Goal: Task Accomplishment & Management: Complete application form

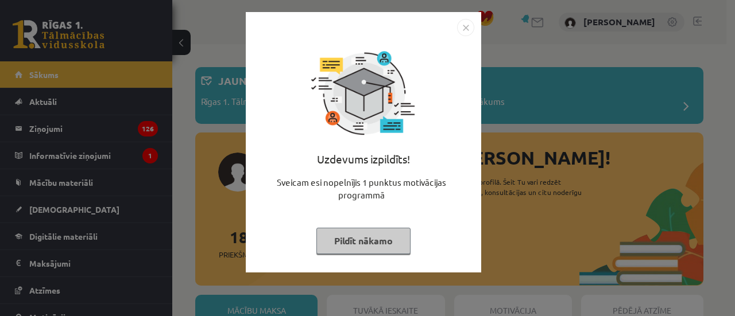
click at [383, 269] on div "Uzdevums izpildīts! Sveicam esi nopelnījis 1 punktus motivācijas programmā Pild…" at bounding box center [363, 142] width 235 height 261
click at [375, 248] on button "Pildīt nākamo" at bounding box center [363, 241] width 94 height 26
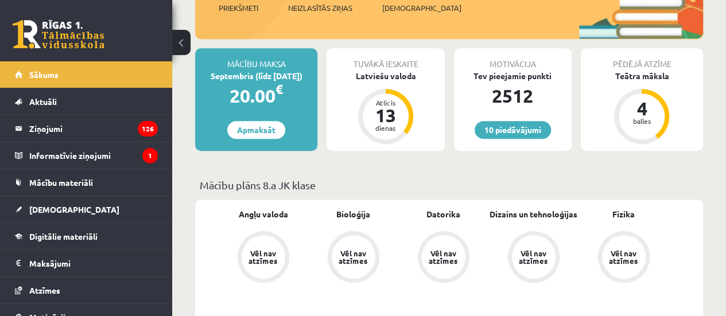
scroll to position [287, 0]
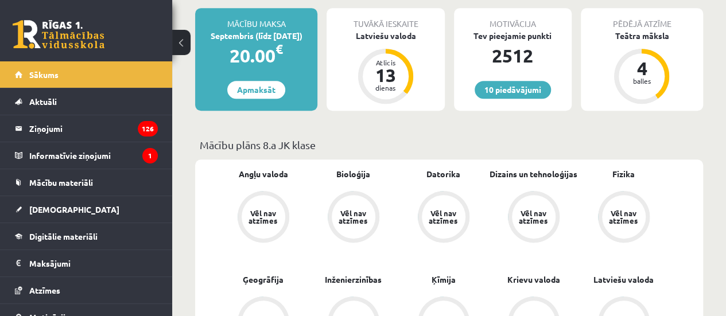
click at [504, 105] on div "Motivācija Tev pieejamie punkti 2512 10 piedāvājumi" at bounding box center [513, 59] width 118 height 103
click at [510, 97] on link "10 piedāvājumi" at bounding box center [513, 90] width 76 height 18
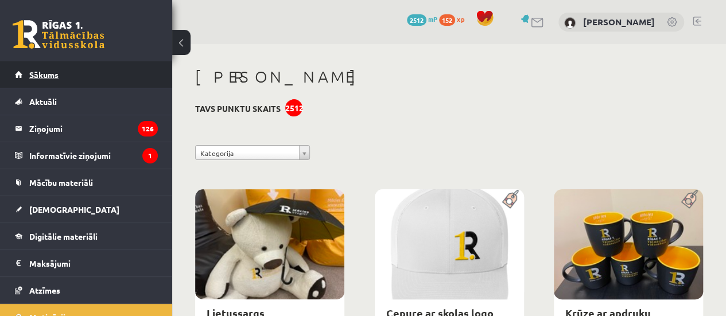
click at [86, 71] on link "Sākums" at bounding box center [86, 74] width 143 height 26
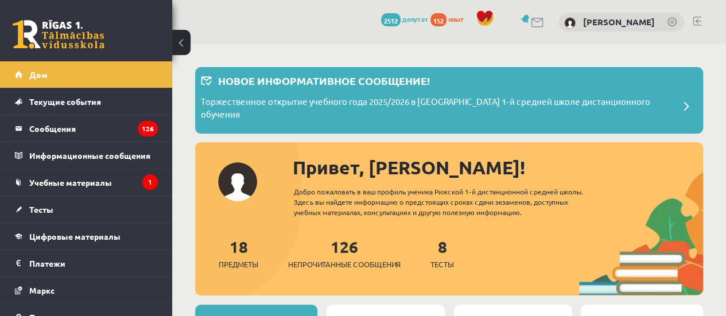
click at [667, 18] on link at bounding box center [672, 22] width 11 height 11
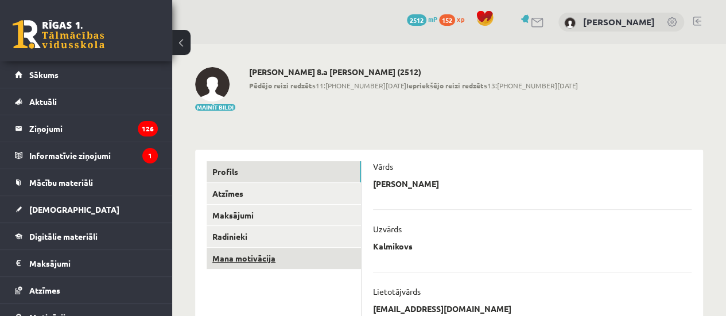
click at [267, 266] on link "Mana motivācija" at bounding box center [284, 258] width 154 height 21
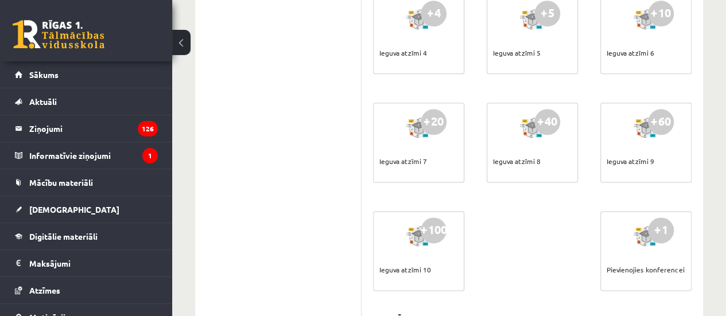
scroll to position [631, 0]
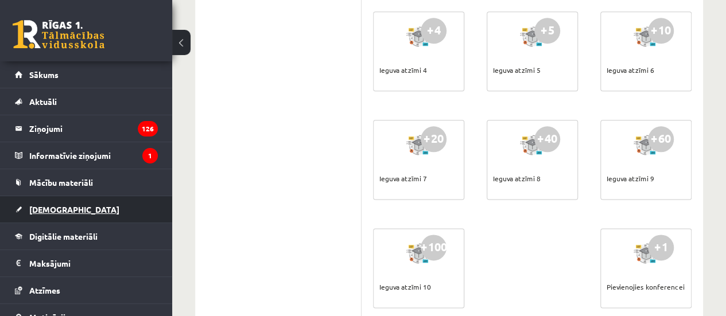
click at [86, 197] on link "[DEMOGRAPHIC_DATA]" at bounding box center [86, 209] width 143 height 26
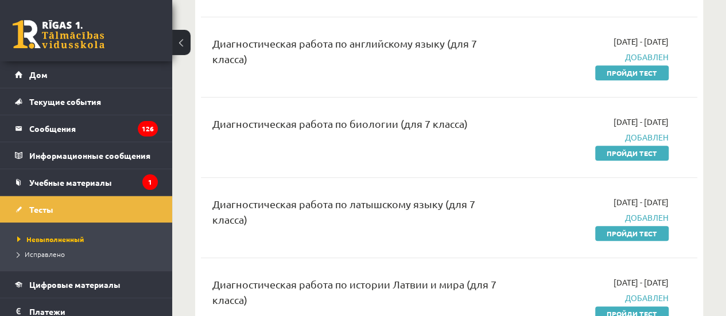
scroll to position [541, 0]
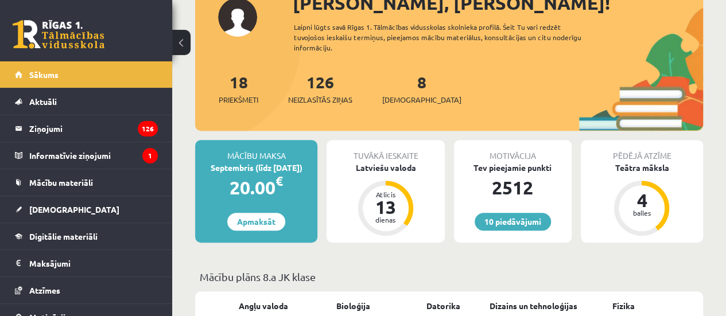
scroll to position [172, 0]
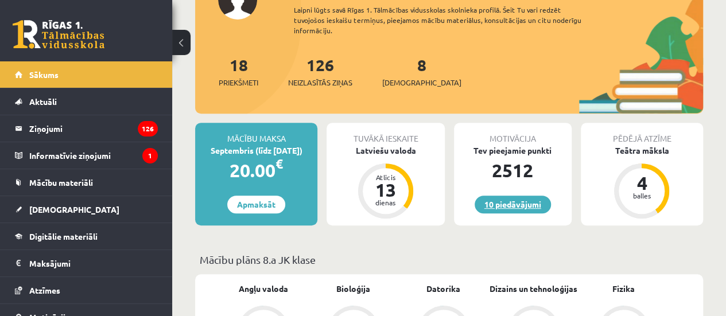
click at [509, 196] on link "10 piedāvājumi" at bounding box center [513, 205] width 76 height 18
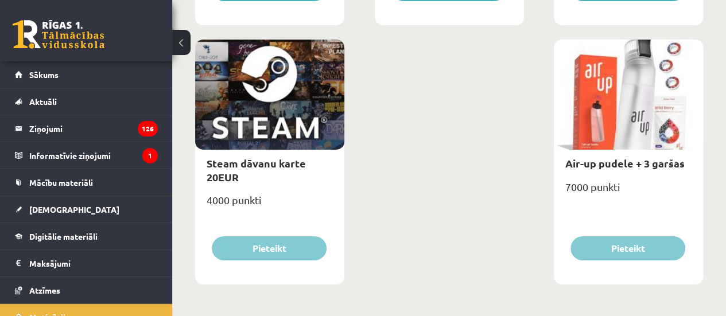
scroll to position [1965, 0]
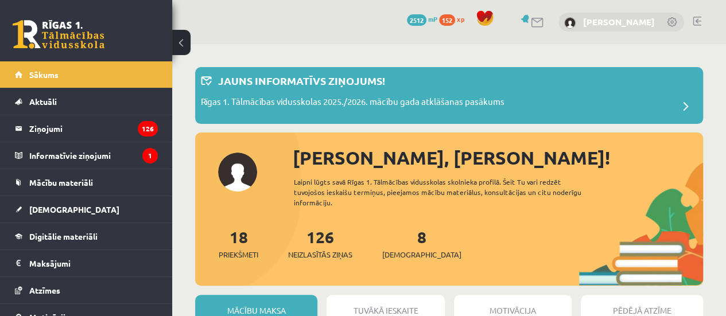
click at [612, 18] on link "[PERSON_NAME]" at bounding box center [619, 21] width 72 height 11
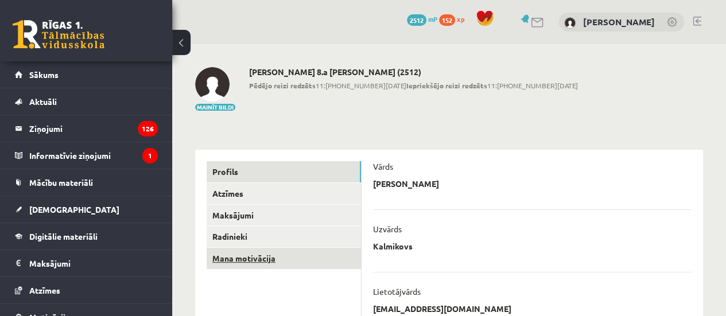
click at [279, 265] on link "Mana motivācija" at bounding box center [284, 258] width 154 height 21
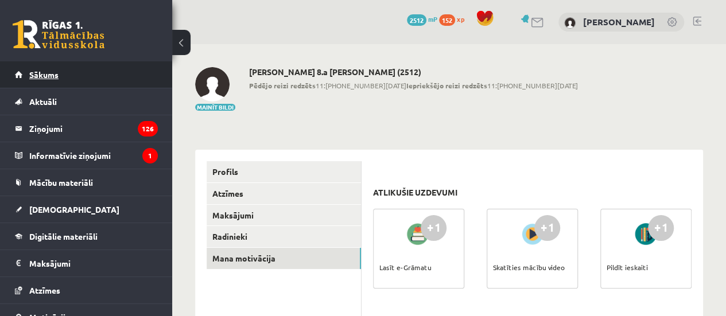
click at [88, 75] on link "Sākums" at bounding box center [86, 74] width 143 height 26
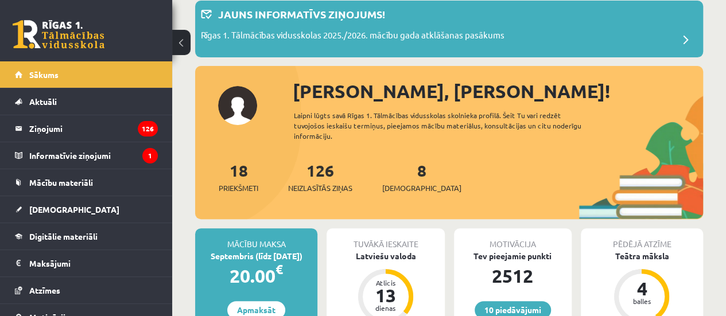
scroll to position [172, 0]
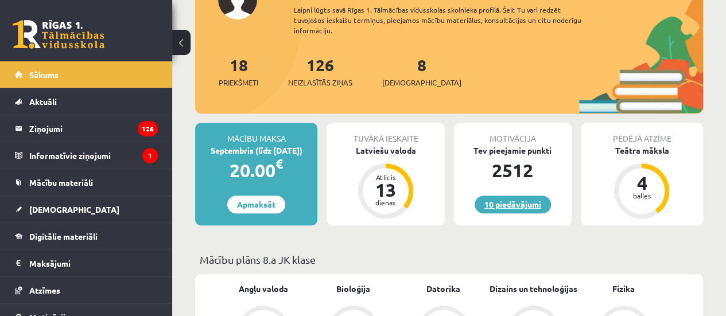
click at [515, 200] on link "10 piedāvājumi" at bounding box center [513, 205] width 76 height 18
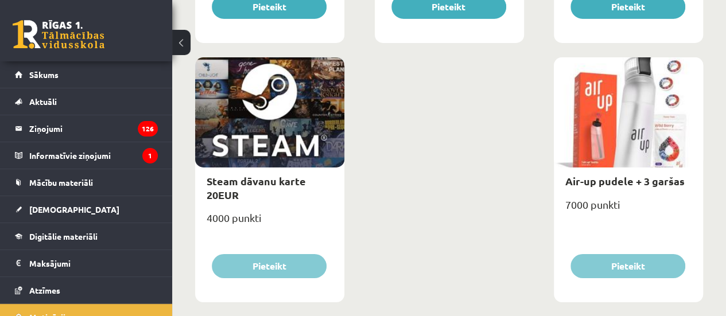
scroll to position [1965, 0]
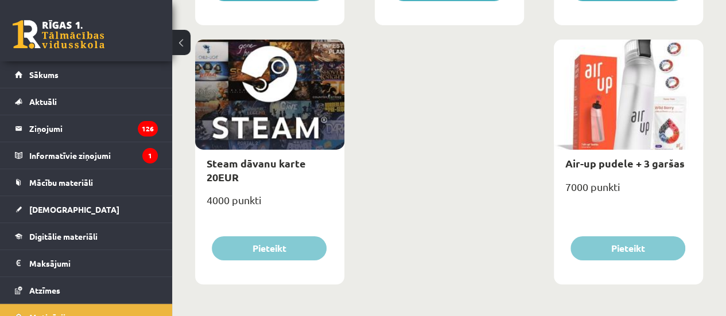
click at [585, 190] on div "7000 punkti" at bounding box center [628, 191] width 149 height 29
click at [639, 200] on div "7000 punkti" at bounding box center [628, 191] width 149 height 29
click at [603, 190] on div "7000 punkti" at bounding box center [628, 191] width 149 height 29
click at [603, 187] on div "7000 punkti" at bounding box center [628, 191] width 149 height 29
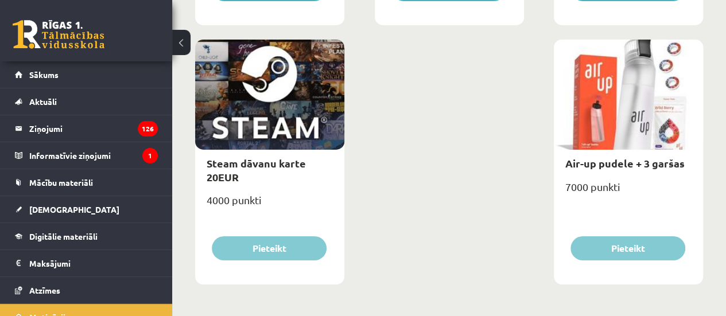
click at [600, 185] on div "7000 punkti" at bounding box center [628, 191] width 149 height 29
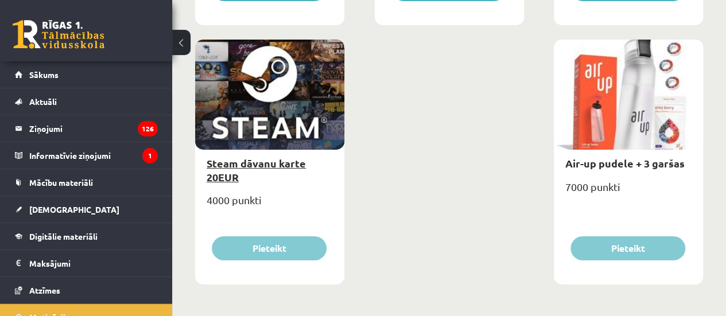
click at [287, 160] on link "Steam dāvanu karte 20EUR" at bounding box center [256, 170] width 99 height 26
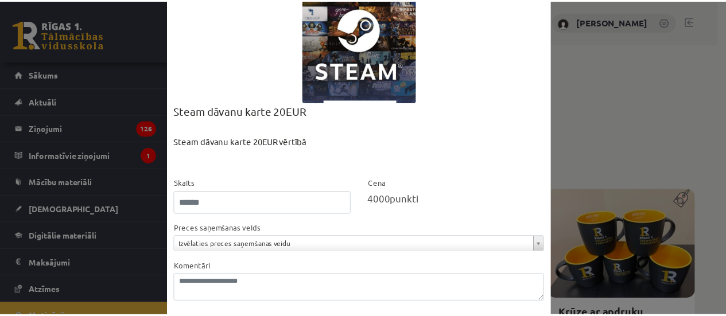
scroll to position [104, 0]
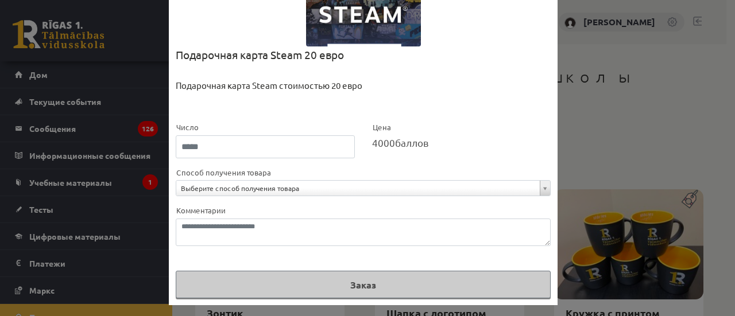
click at [347, 102] on div "Подарочная карта Steam стоимостью 20 евро" at bounding box center [363, 100] width 375 height 42
click at [276, 137] on input "*" at bounding box center [265, 146] width 179 height 23
click at [343, 142] on input "*" at bounding box center [265, 146] width 179 height 23
type input "*"
click at [338, 150] on input "*" at bounding box center [265, 146] width 179 height 23
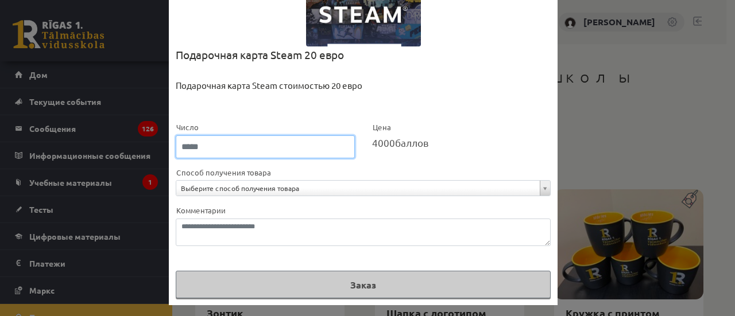
click at [338, 150] on input "*" at bounding box center [265, 146] width 179 height 23
click at [356, 111] on div "Подарочная карта Steam стоимостью 20 евро" at bounding box center [363, 100] width 375 height 42
click at [343, 121] on div "Число *" at bounding box center [265, 140] width 196 height 38
drag, startPoint x: 343, startPoint y: 121, endPoint x: 311, endPoint y: 129, distance: 33.1
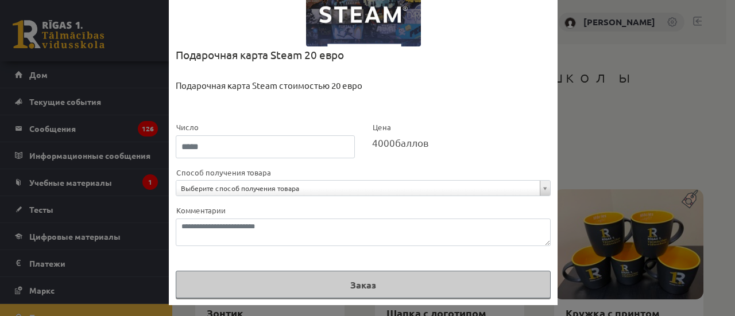
click at [311, 129] on div "Число *" at bounding box center [265, 140] width 196 height 38
click at [304, 129] on div "Число *" at bounding box center [265, 140] width 196 height 38
click at [238, 94] on div "Подарочная карта Steam стоимостью 20 евро" at bounding box center [363, 100] width 375 height 42
click at [473, 38] on div "**********" at bounding box center [363, 107] width 388 height 398
drag, startPoint x: 164, startPoint y: 81, endPoint x: 171, endPoint y: 84, distance: 8.0
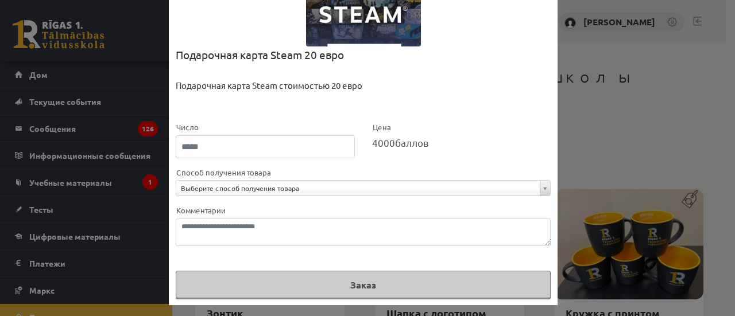
drag, startPoint x: 171, startPoint y: 84, endPoint x: 440, endPoint y: 65, distance: 269.2
click at [440, 65] on div "Подарочная карта Steam 20 евро" at bounding box center [363, 62] width 375 height 33
click at [422, 102] on div "Подарочная карта Steam стоимостью 20 евро" at bounding box center [363, 100] width 375 height 42
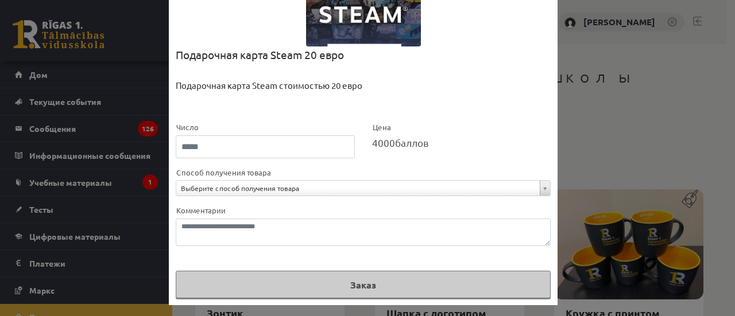
click at [116, 162] on div "**********" at bounding box center [367, 158] width 735 height 316
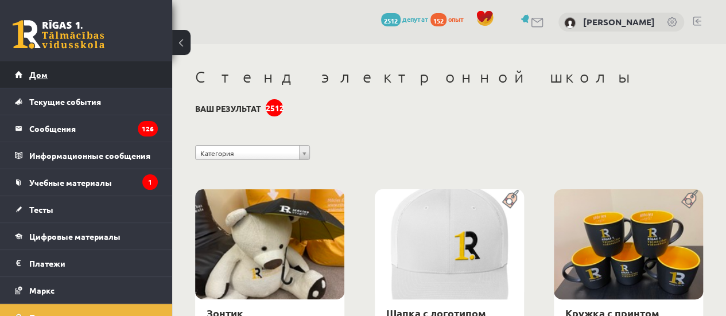
click at [69, 77] on link "Дом" at bounding box center [86, 74] width 143 height 26
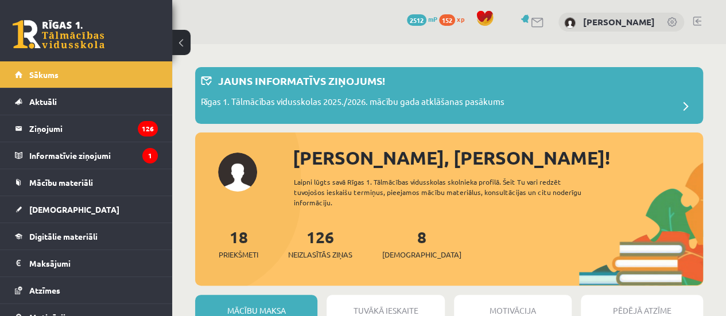
click at [405, 246] on div "8 Ieskaites" at bounding box center [421, 243] width 79 height 36
click at [415, 257] on span "[DEMOGRAPHIC_DATA]" at bounding box center [421, 254] width 79 height 11
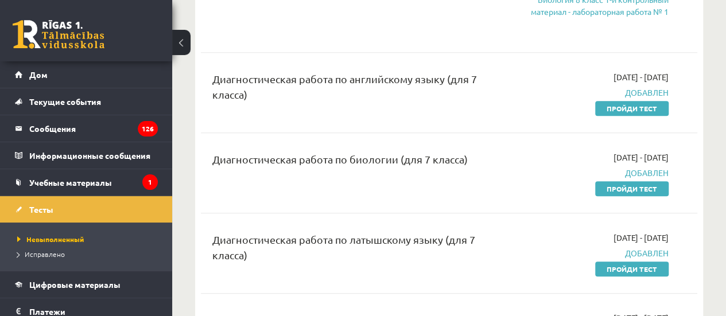
scroll to position [528, 0]
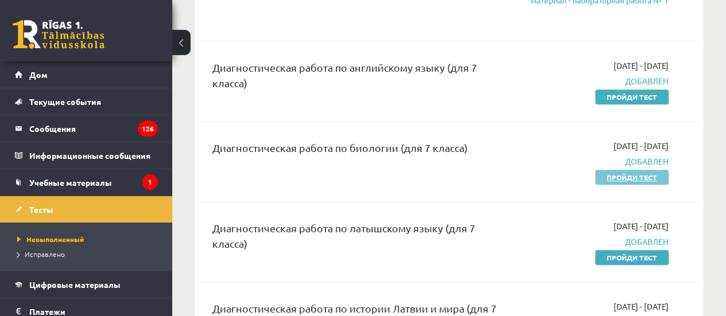
click at [607, 182] on font "Пройди тест" at bounding box center [632, 177] width 50 height 9
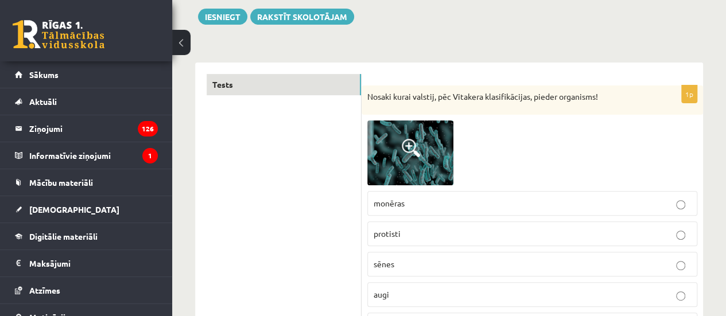
scroll to position [115, 0]
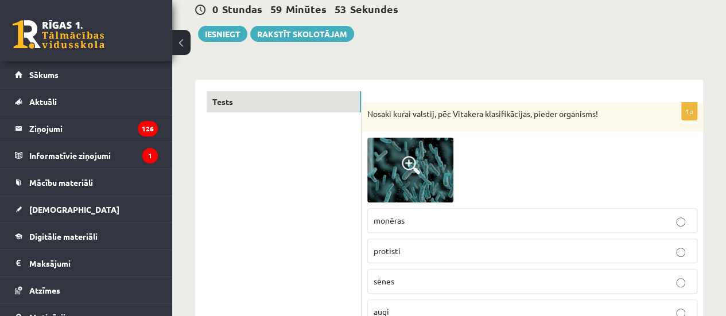
click at [441, 189] on img at bounding box center [410, 170] width 86 height 64
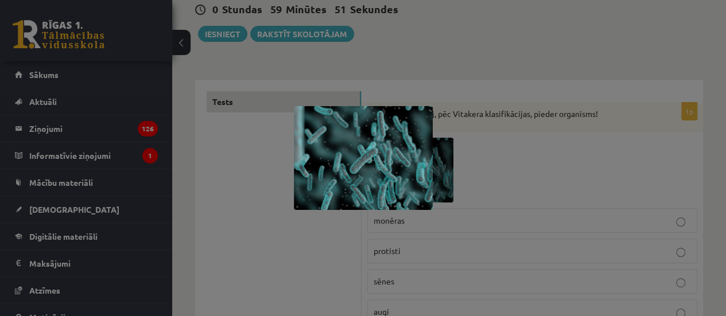
click at [481, 161] on div at bounding box center [363, 158] width 726 height 316
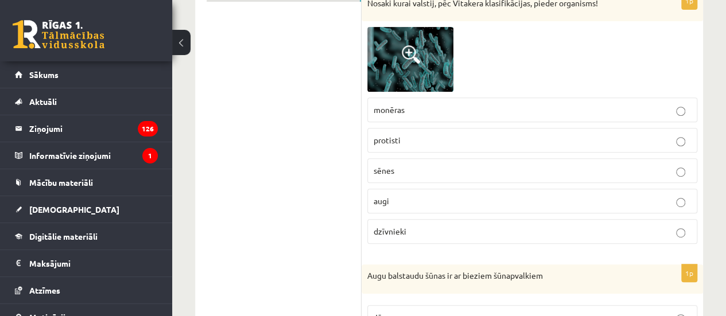
scroll to position [230, 0]
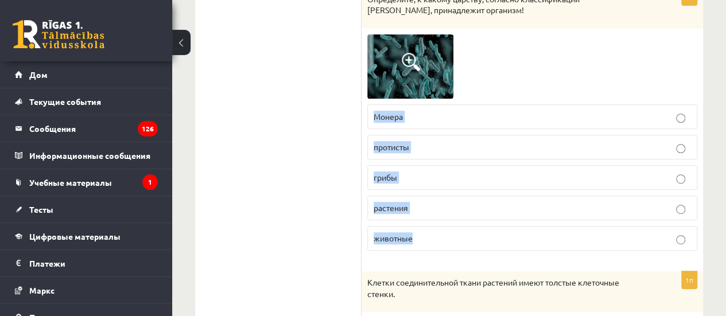
drag, startPoint x: 372, startPoint y: 178, endPoint x: 433, endPoint y: 234, distance: 82.1
click at [433, 234] on fieldset "Монера протисты грибы растения животные" at bounding box center [532, 177] width 330 height 156
copy fieldset "Монера протисты грибы растения животные"
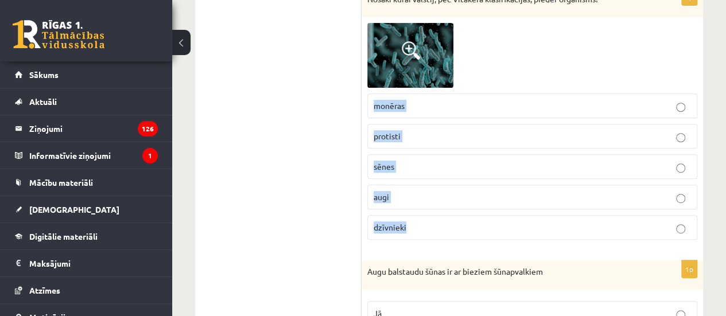
drag, startPoint x: 373, startPoint y: 108, endPoint x: 444, endPoint y: 222, distance: 133.8
click at [444, 222] on fieldset "monēras protisti sēnes augi dzīvnieki" at bounding box center [532, 166] width 330 height 156
copy fieldset "monēras protisti sēnes augi dzīvnieki"
click at [477, 108] on p "monēras" at bounding box center [532, 106] width 317 height 12
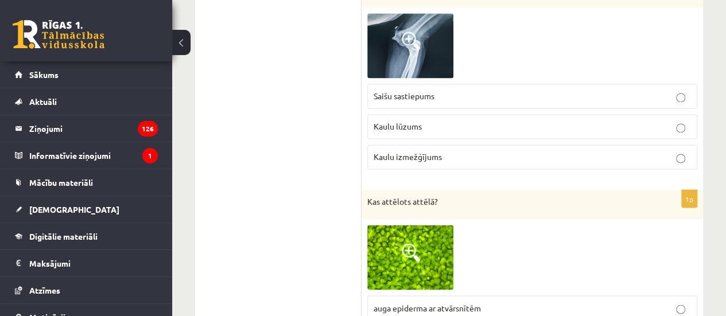
scroll to position [685, 0]
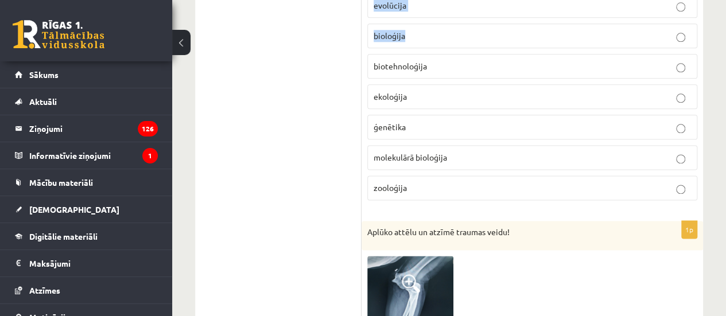
drag, startPoint x: 362, startPoint y: 100, endPoint x: 468, endPoint y: 34, distance: 125.3
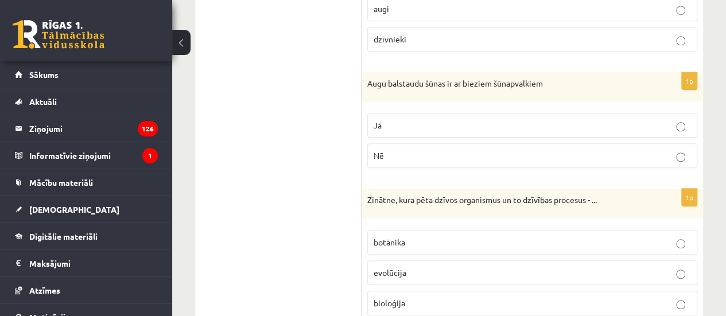
scroll to position [456, 0]
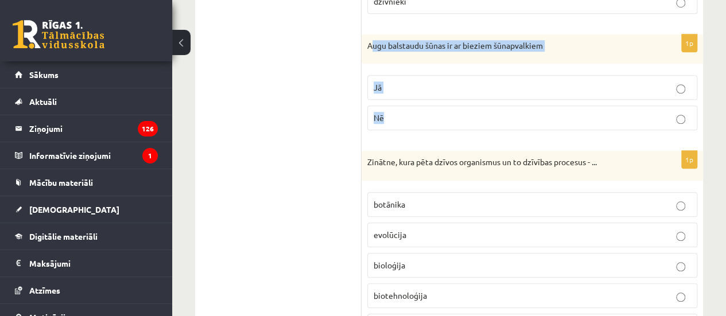
drag, startPoint x: 372, startPoint y: 43, endPoint x: 335, endPoint y: 80, distance: 52.3
click at [466, 107] on div "1p Augu balstaudu šūnas ir ar bieziem šūnapvalkiem Jā Nē" at bounding box center [532, 87] width 341 height 106
click at [366, 40] on div "Augu balstaudu šūnas ir ar bieziem šūnapvalkiem" at bounding box center [532, 49] width 341 height 30
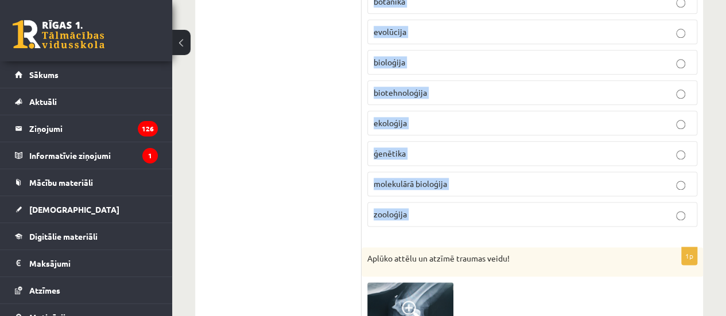
scroll to position [685, 0]
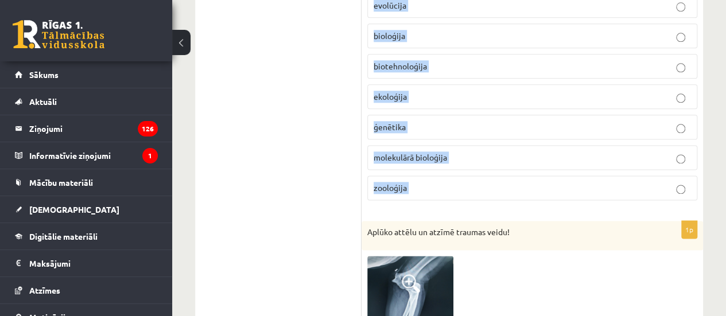
drag, startPoint x: 366, startPoint y: 40, endPoint x: 674, endPoint y: 185, distance: 339.9
copy form "Augu balstaudu šūnas ir ar bieziem šūnapvalkiem Jā Nē 1p Zinātne, kura pēta dzī…"
click at [407, 76] on fieldset "botānika evolūcija bioloģija biotehnoloģija ekoloģija ģenētika molekulārā biolo…" at bounding box center [532, 80] width 330 height 247
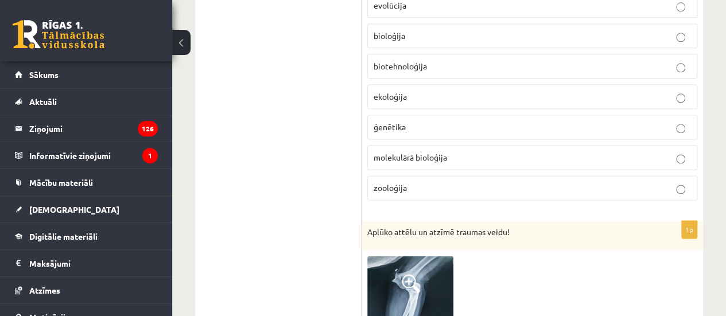
click at [402, 44] on fieldset "botānika evolūcija bioloģija biotehnoloģija ekoloģija ģenētika molekulārā biolo…" at bounding box center [532, 80] width 330 height 247
click at [402, 31] on span "bioloģija" at bounding box center [390, 35] width 32 height 10
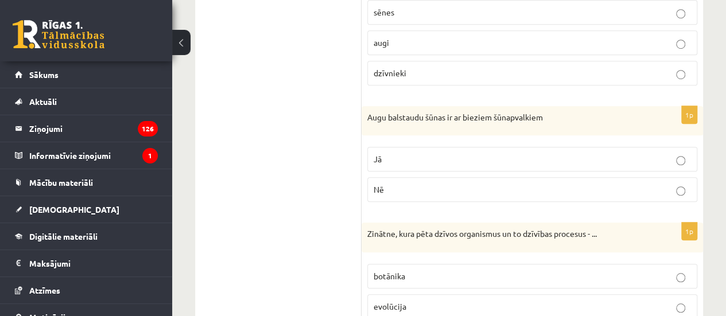
scroll to position [341, 0]
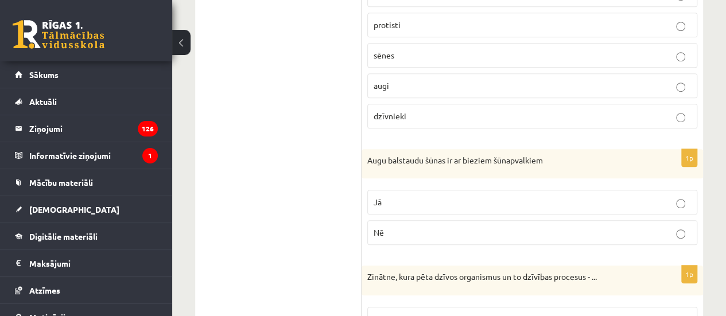
click at [383, 190] on label "Jā" at bounding box center [532, 202] width 330 height 25
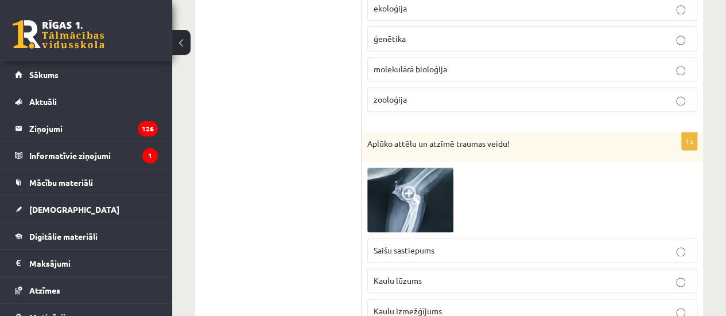
scroll to position [800, 0]
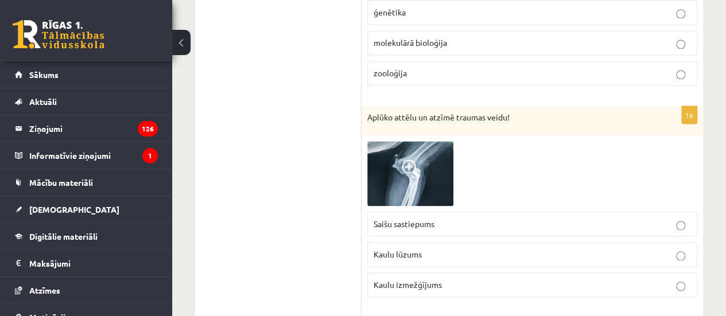
click at [433, 156] on img at bounding box center [410, 173] width 86 height 64
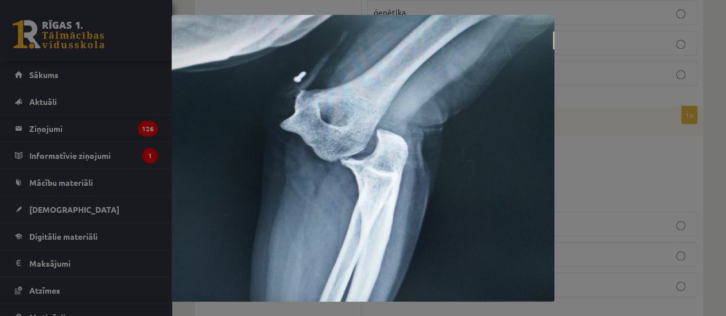
click at [638, 154] on div at bounding box center [363, 158] width 726 height 316
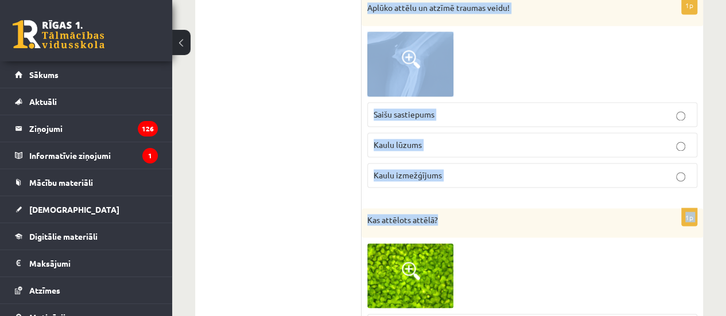
scroll to position [915, 0]
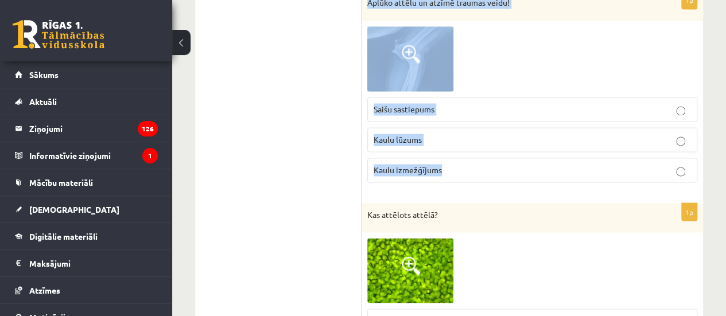
drag, startPoint x: 366, startPoint y: 104, endPoint x: 487, endPoint y: 181, distance: 143.1
click at [487, 181] on div "1p Aplūko attēlu un atzīmē traumas veidu! Saišu sastiepums Kaulu lūzums Kaulu i…" at bounding box center [532, 91] width 341 height 200
copy div "Aplūko attēlu un atzīmē traumas veidu! Saišu sastiepums Kaulu lūzums Kaulu izme…"
click at [412, 127] on label "Kaulu lūzums" at bounding box center [532, 139] width 330 height 25
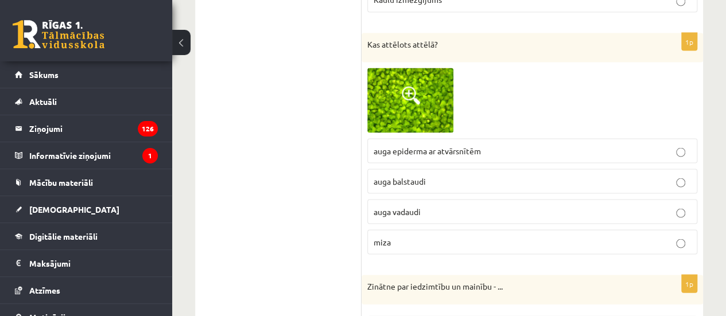
scroll to position [1087, 0]
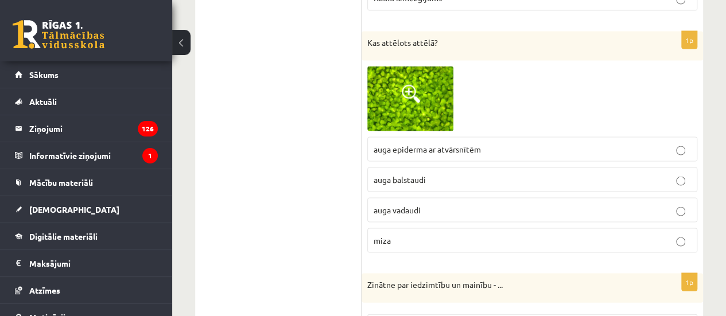
click at [407, 84] on span at bounding box center [411, 93] width 18 height 18
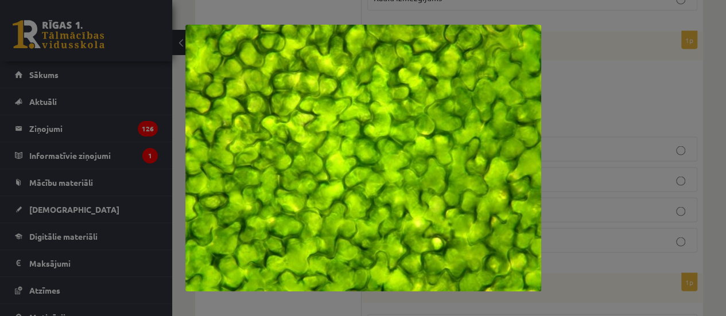
click at [620, 111] on div at bounding box center [363, 158] width 726 height 316
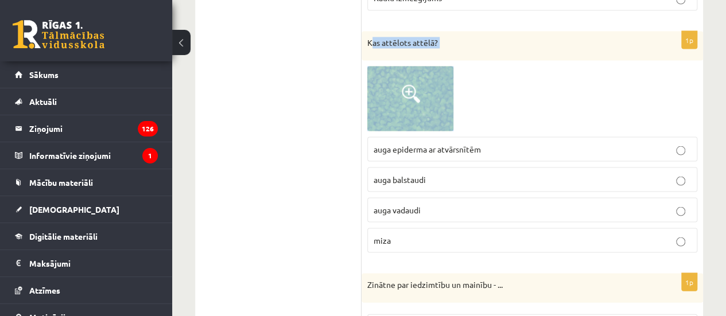
drag, startPoint x: 372, startPoint y: 32, endPoint x: 461, endPoint y: 73, distance: 98.1
click at [461, 73] on div "1p Kas attēlots attēlā? auga epiderma ar atvārsnītēm auga balstaudi auga vadaud…" at bounding box center [532, 146] width 341 height 231
click at [368, 56] on div "1p Kas attēlots attēlā? auga epiderma ar atvārsnītēm auga balstaudi auga vadaud…" at bounding box center [532, 146] width 341 height 231
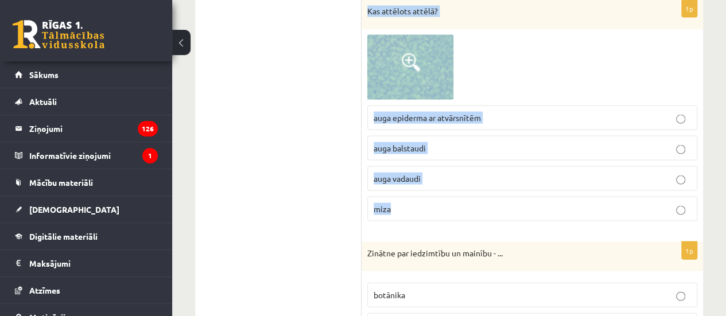
scroll to position [1144, 0]
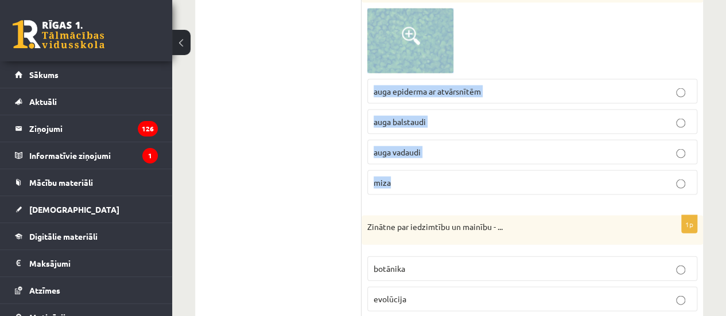
drag, startPoint x: 365, startPoint y: 28, endPoint x: 500, endPoint y: 178, distance: 202.3
click at [500, 178] on div "1p Kas attēlots attēlā? auga epiderma ar atvārsnītēm auga balstaudi auga vadaud…" at bounding box center [532, 89] width 341 height 231
copy div "Kas attēlots attēlā? auga epiderma ar atvārsnītēm auga balstaudi auga vadaudi m…"
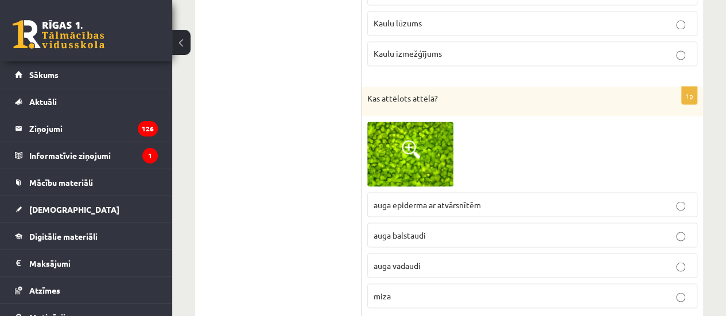
scroll to position [1029, 0]
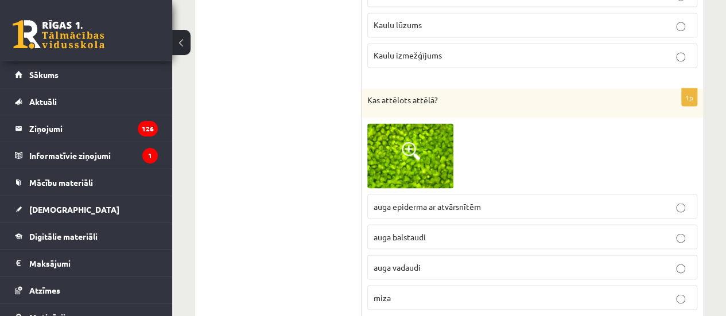
click at [413, 176] on link at bounding box center [410, 155] width 86 height 65
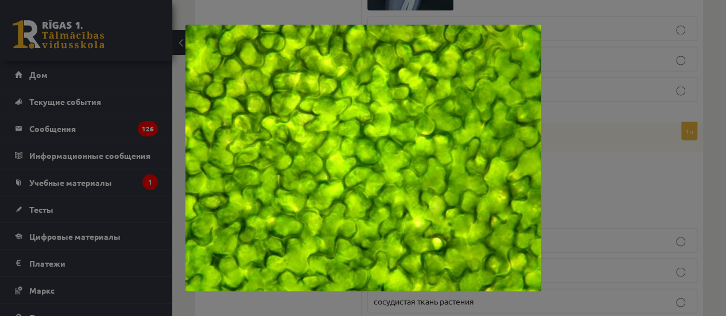
click at [669, 150] on div at bounding box center [363, 158] width 726 height 316
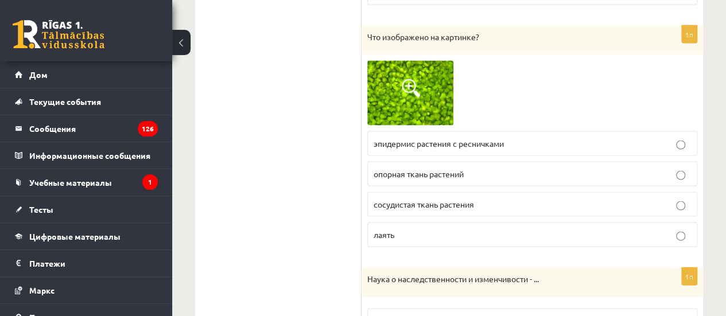
scroll to position [1144, 0]
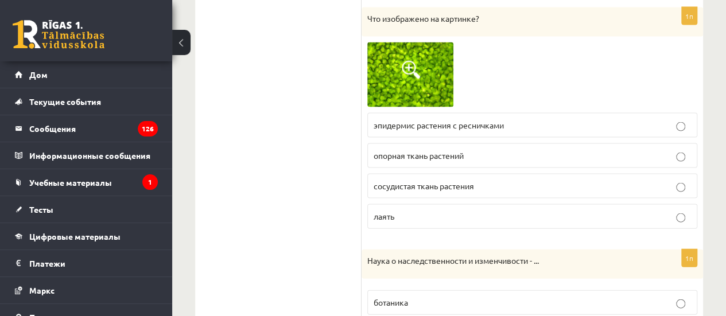
click at [401, 80] on img at bounding box center [410, 74] width 86 height 65
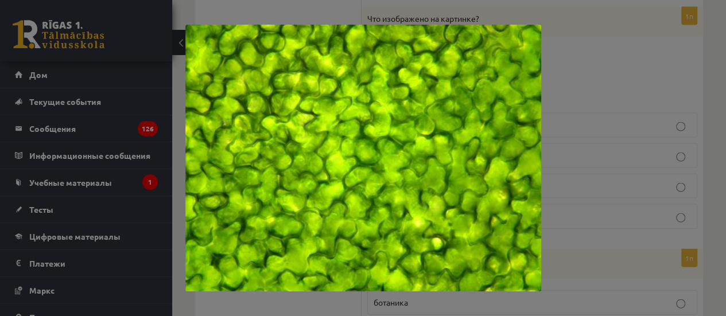
click at [568, 99] on div at bounding box center [363, 158] width 726 height 316
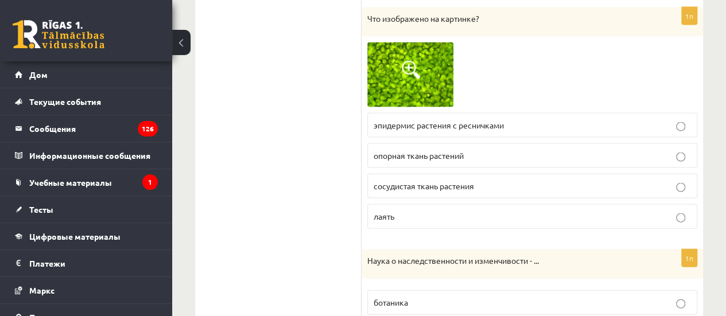
click at [456, 123] on p "эпидермис растения с ресничками" at bounding box center [532, 125] width 317 height 12
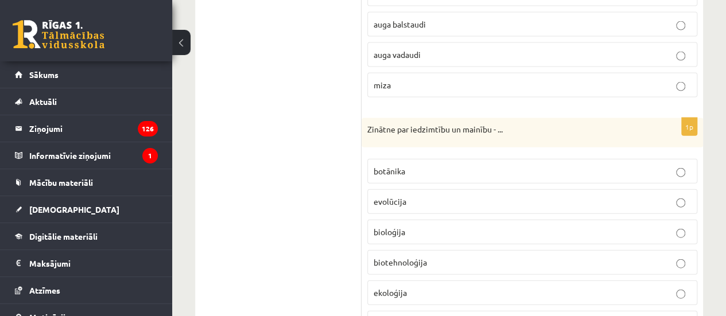
scroll to position [1259, 0]
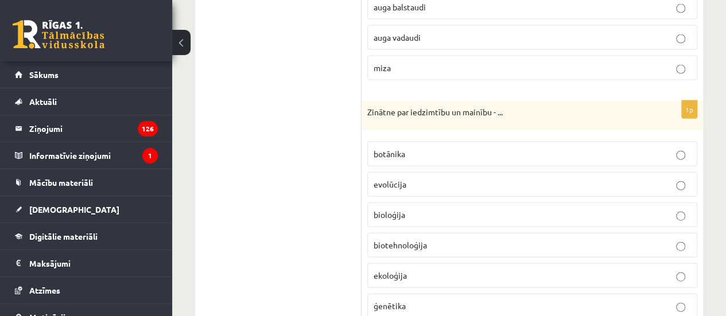
drag, startPoint x: 352, startPoint y: 93, endPoint x: 484, endPoint y: 146, distance: 142.4
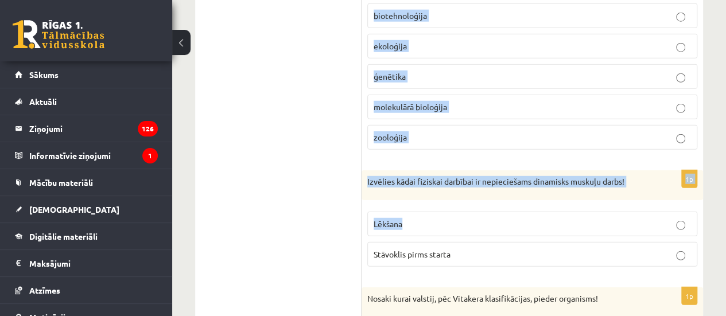
scroll to position [1661, 0]
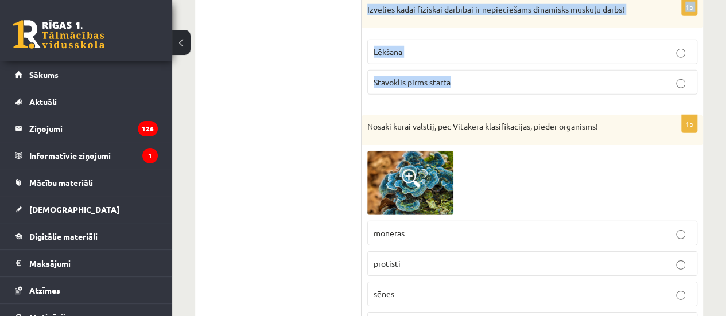
drag, startPoint x: 362, startPoint y: 106, endPoint x: 627, endPoint y: 69, distance: 268.1
copy form "Zinātne par iedzimtību un mainību - ... botānika evolūcija bioloģija biotehnolo…"
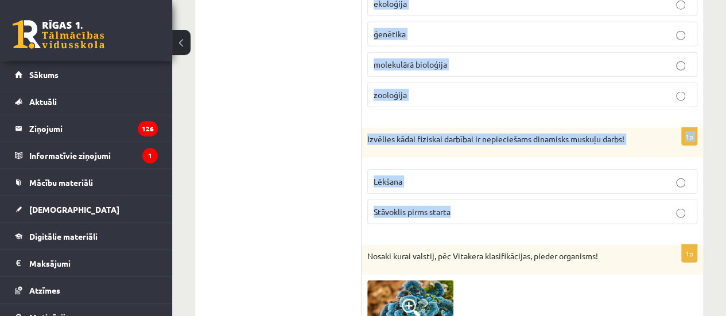
scroll to position [1489, 0]
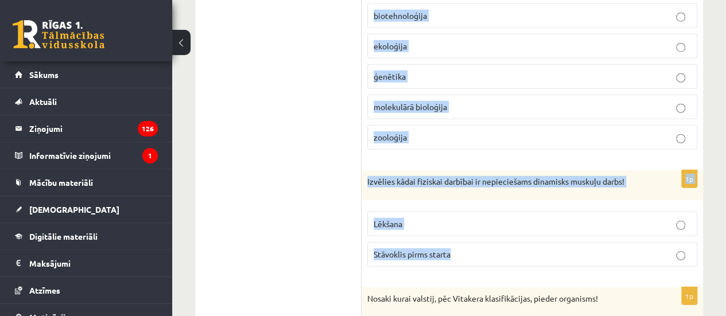
click at [426, 71] on p "ģenētika" at bounding box center [532, 77] width 317 height 12
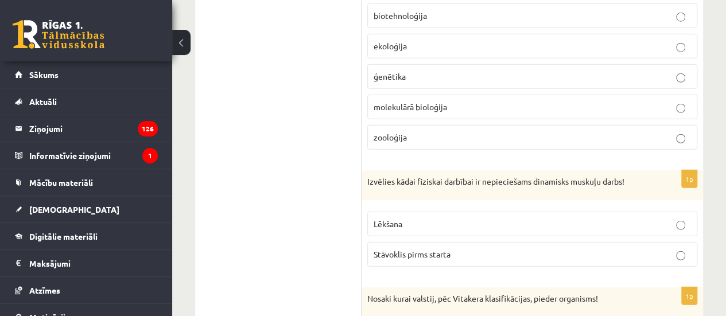
click at [411, 212] on label "Lēkšana" at bounding box center [532, 224] width 330 height 25
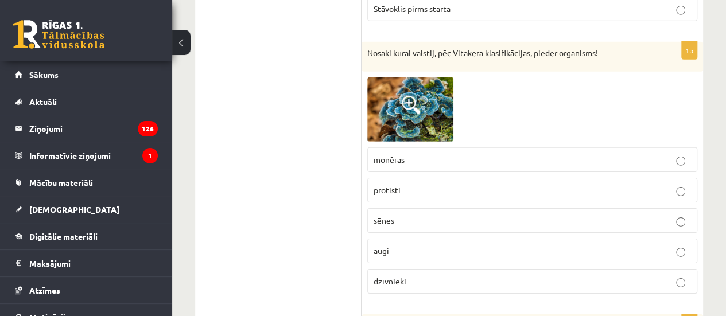
scroll to position [1718, 0]
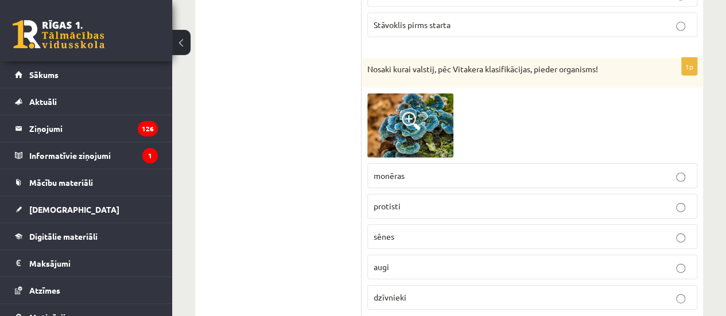
click at [391, 119] on img at bounding box center [410, 126] width 86 height 64
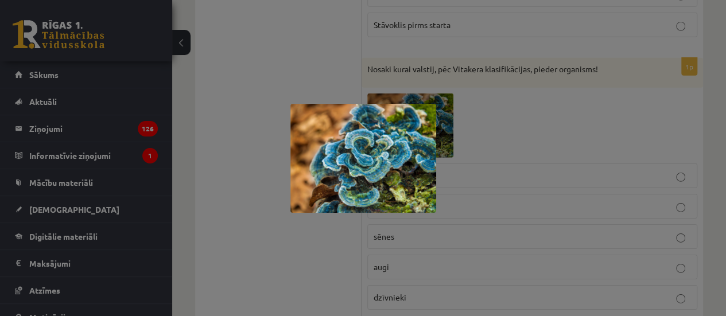
drag, startPoint x: 492, startPoint y: 135, endPoint x: 490, endPoint y: 143, distance: 8.4
click at [492, 135] on div at bounding box center [363, 158] width 726 height 316
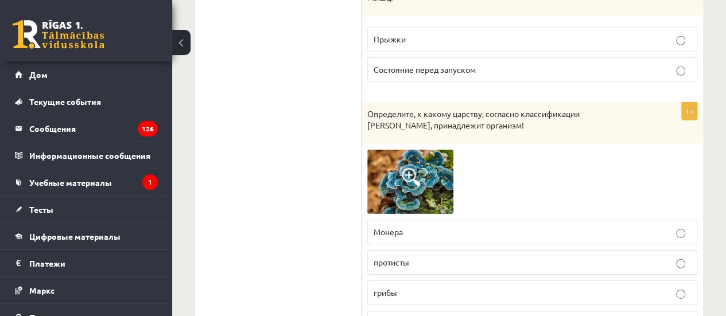
drag, startPoint x: 257, startPoint y: 203, endPoint x: 327, endPoint y: 196, distance: 70.3
click at [418, 168] on span at bounding box center [411, 177] width 18 height 18
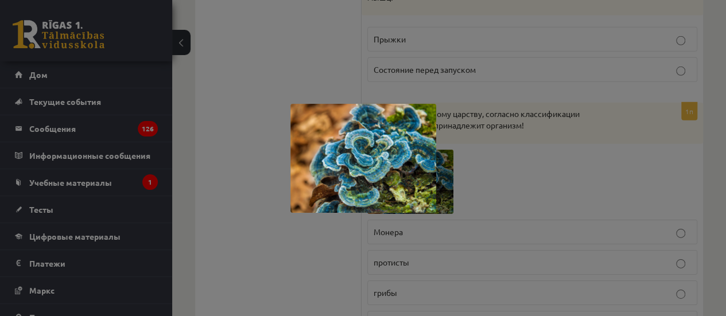
click at [507, 168] on div at bounding box center [363, 158] width 726 height 316
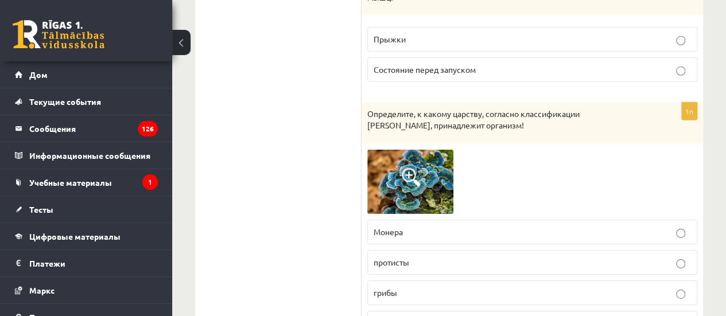
click at [410, 289] on label "грибы" at bounding box center [532, 293] width 330 height 25
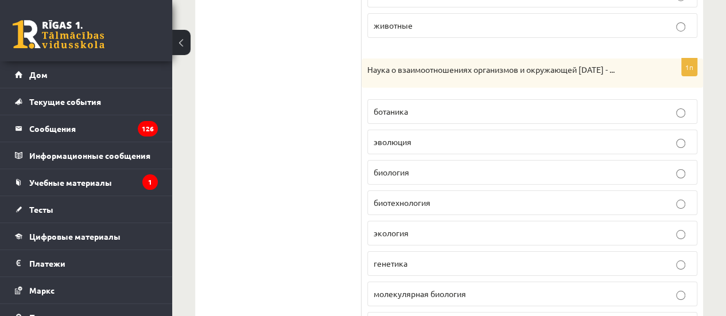
scroll to position [2062, 0]
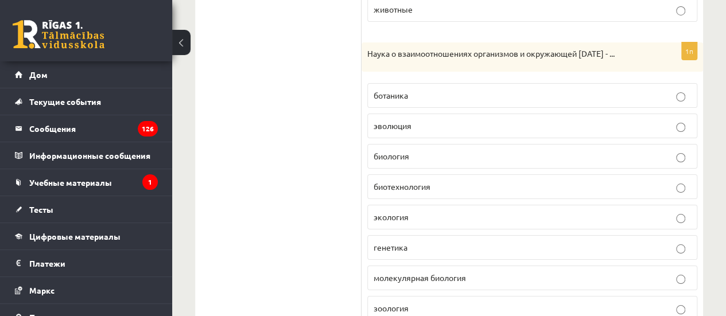
drag, startPoint x: 360, startPoint y: 35, endPoint x: 485, endPoint y: 223, distance: 225.7
click at [386, 48] on p "Наука о взаимоотношениях организмов и окружающей среды - ..." at bounding box center [503, 53] width 273 height 11
click at [375, 48] on font "Наука о взаимоотношениях организмов и окружающей среды - ..." at bounding box center [490, 53] width 247 height 10
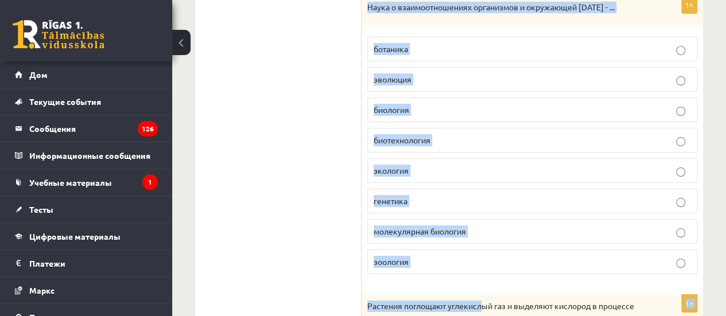
scroll to position [2120, 0]
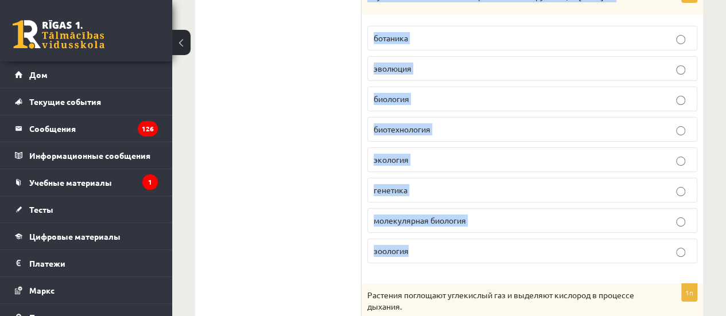
drag, startPoint x: 365, startPoint y: 35, endPoint x: 484, endPoint y: 240, distance: 237.6
click at [484, 240] on div "1п Наука о взаимоотношениях организмов и окружающей среды - ... ботаника эволюц…" at bounding box center [532, 129] width 341 height 288
copy div "Наука о взаимоотношениях организмов и окружающей среды - ... ботаника эволюция …"
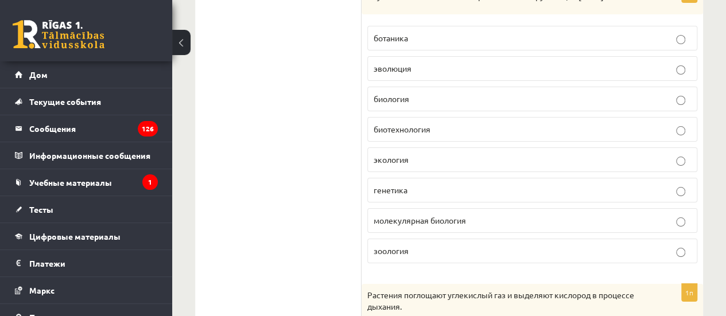
click at [463, 245] on p "зоология" at bounding box center [532, 251] width 317 height 12
click at [421, 156] on fieldset "ботаника эволюция биология биотехнология экология генетика молекулярная биологи…" at bounding box center [532, 143] width 330 height 247
click at [410, 124] on font "биотехнология" at bounding box center [402, 129] width 57 height 10
click at [418, 154] on p "экология" at bounding box center [532, 160] width 317 height 12
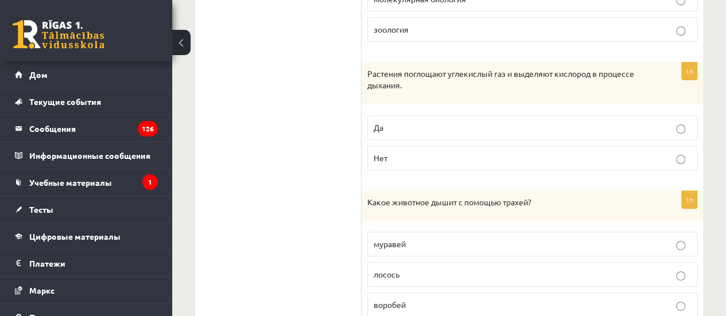
scroll to position [2349, 0]
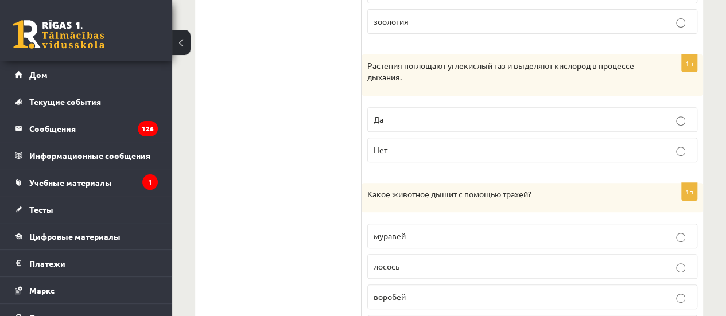
click at [406, 114] on p "Да" at bounding box center [532, 120] width 317 height 12
click at [372, 60] on font "Растения поглощают углекислый газ и выделяют кислород в процессе дыхания." at bounding box center [500, 71] width 267 height 22
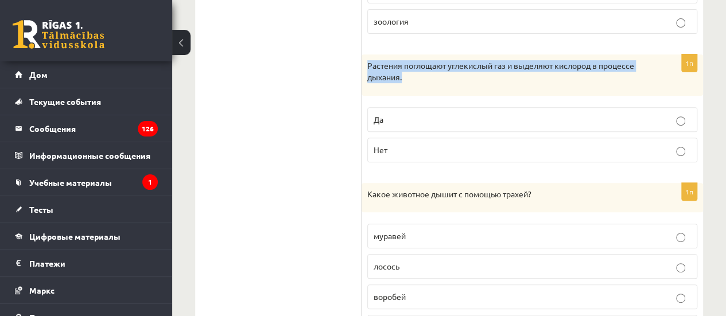
drag, startPoint x: 363, startPoint y: 48, endPoint x: 409, endPoint y: 73, distance: 52.7
click at [409, 73] on div "Растения поглощают углекислый газ и выделяют кислород в процессе дыхания." at bounding box center [532, 75] width 341 height 41
copy font "Растения поглощают углекислый газ и выделяют кислород в процессе дыхания."
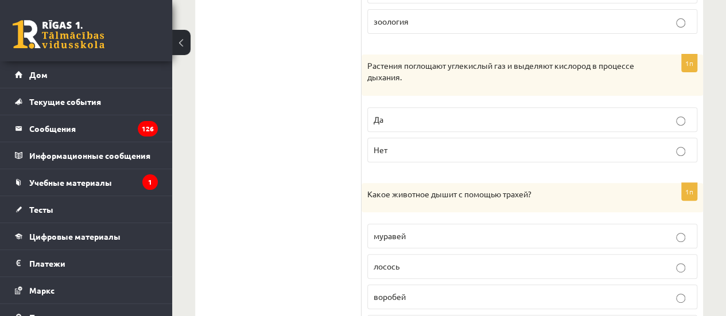
click at [388, 138] on label "Нет" at bounding box center [532, 150] width 330 height 25
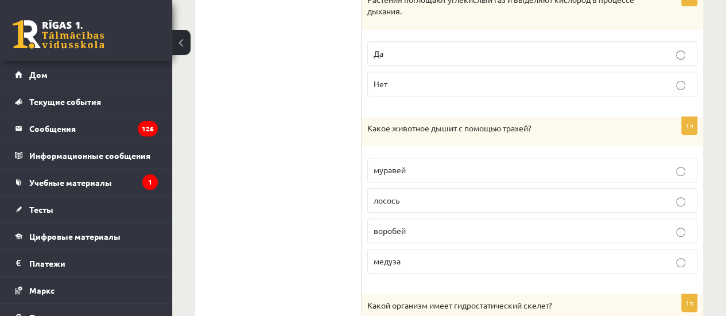
scroll to position [2464, 0]
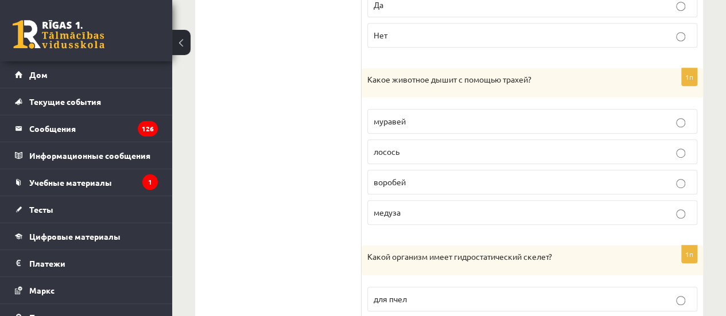
click at [380, 116] on font "муравей" at bounding box center [390, 121] width 32 height 10
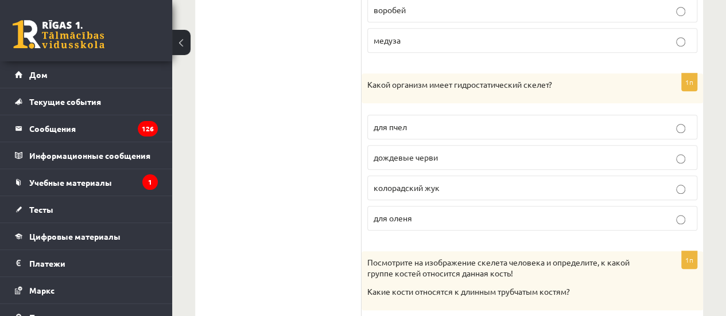
scroll to position [2694, 0]
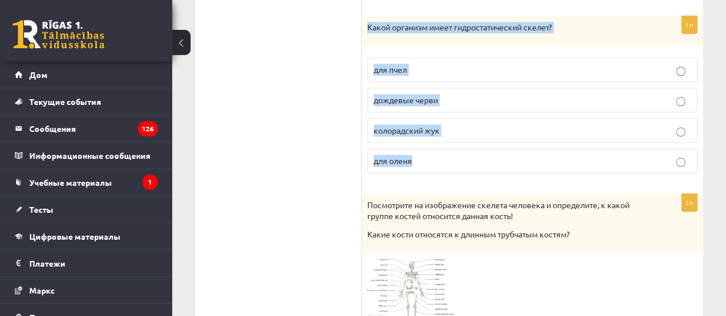
drag, startPoint x: 367, startPoint y: 11, endPoint x: 447, endPoint y: 130, distance: 143.1
click at [447, 130] on div "1п Какой организм имеет гидростатический скелет? для пчел дождевые черви колора…" at bounding box center [532, 99] width 341 height 166
copy div "Какой организм имеет гидростатический скелет? для пчел дождевые черви колорадск…"
click at [432, 60] on label "для пчел" at bounding box center [532, 69] width 330 height 25
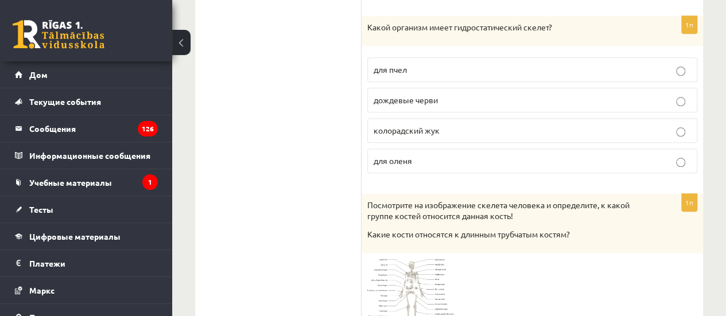
click at [429, 95] on font "дождевые черви" at bounding box center [406, 100] width 64 height 10
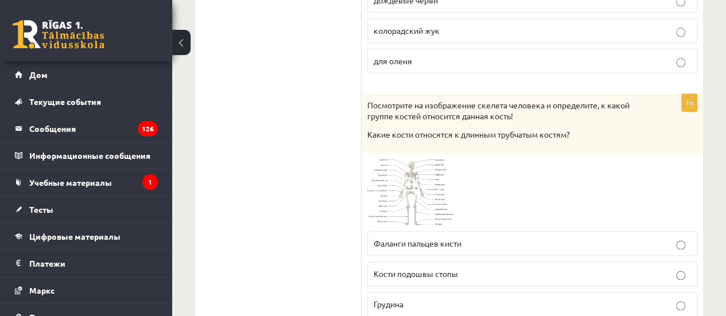
scroll to position [2808, 0]
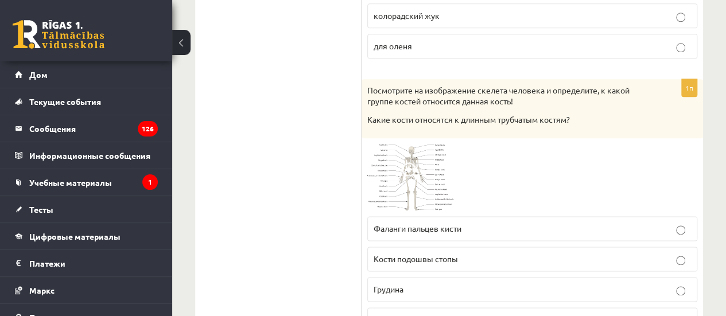
click at [389, 144] on img at bounding box center [410, 177] width 86 height 67
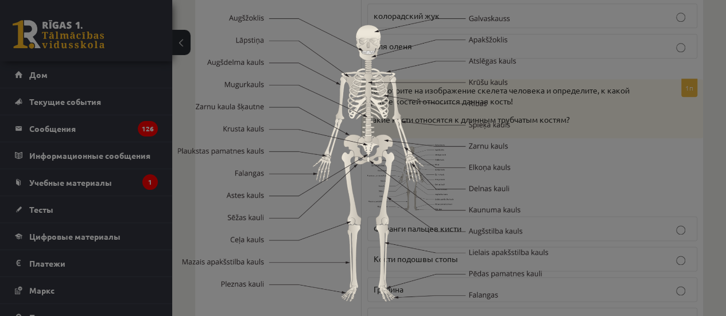
click at [531, 135] on img at bounding box center [363, 158] width 370 height 287
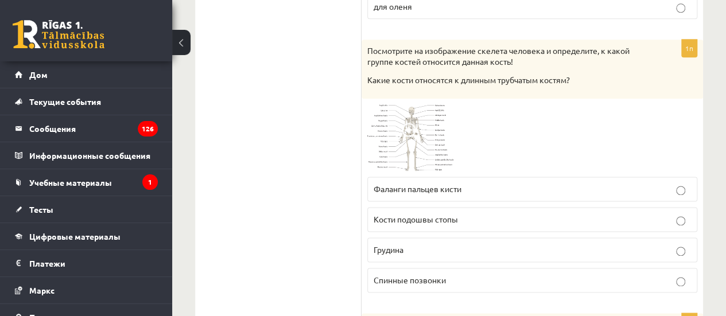
scroll to position [2866, 0]
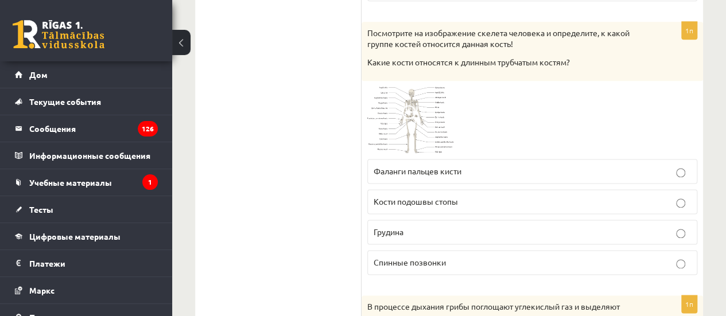
click at [402, 127] on img at bounding box center [410, 120] width 86 height 67
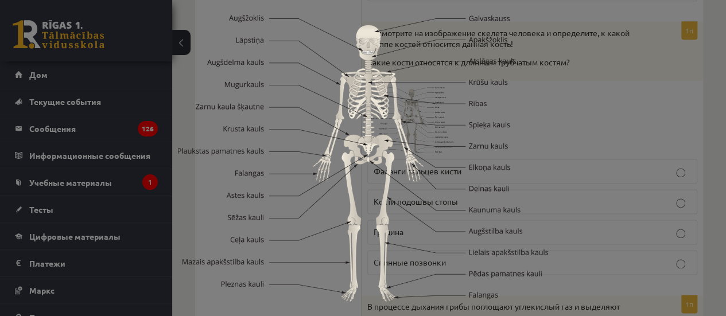
click at [571, 97] on div at bounding box center [363, 158] width 726 height 316
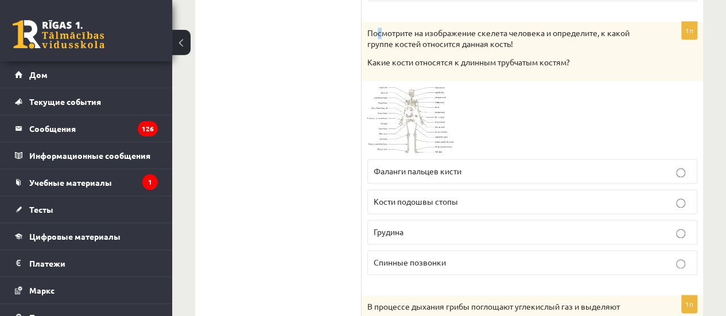
click at [381, 28] on font "Посмотрите на изображение скелета человека и определите, к какой группе костей …" at bounding box center [498, 39] width 262 height 22
click at [368, 28] on font "Посмотрите на изображение скелета человека и определите, к какой группе костей …" at bounding box center [498, 39] width 262 height 22
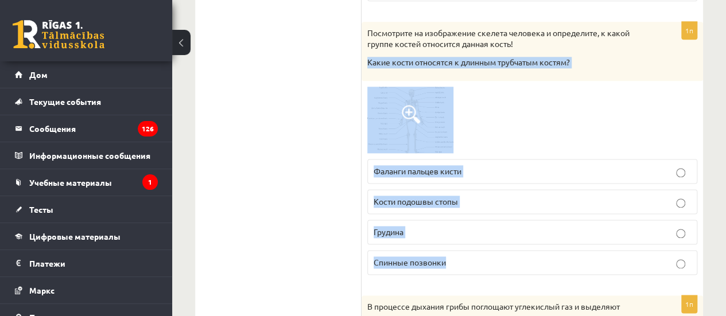
drag, startPoint x: 366, startPoint y: 34, endPoint x: 586, endPoint y: 245, distance: 305.2
click at [586, 245] on div "1п Посмотрите на изображение скелета человека и определите, к какой группе кост…" at bounding box center [532, 153] width 341 height 262
copy div "Какие кости относятся к длинным трубчатым костям? Фаланги пальцев кисти Кости п…"
click at [398, 153] on fieldset "Фаланги пальцев кисти Кости подошвы стопы Грудина Спинные позвонки" at bounding box center [532, 215] width 330 height 125
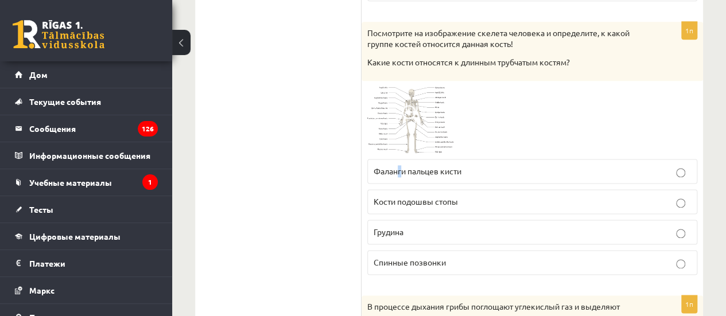
click at [401, 166] on font "Фаланги пальцев кисти" at bounding box center [418, 171] width 88 height 10
click at [394, 159] on label "Фаланги пальцев кисти" at bounding box center [532, 171] width 330 height 25
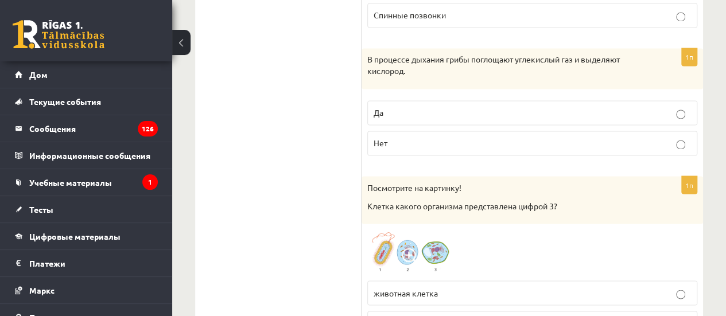
scroll to position [3095, 0]
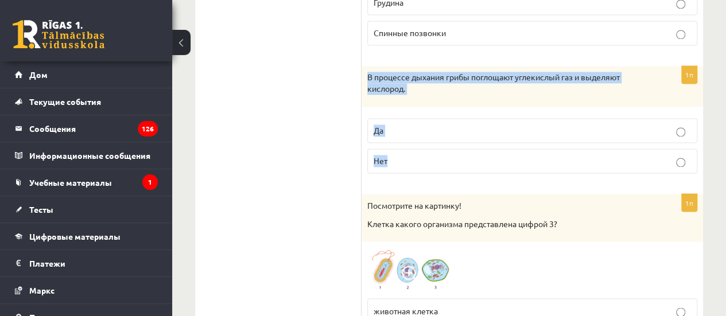
drag, startPoint x: 364, startPoint y: 49, endPoint x: 427, endPoint y: 156, distance: 124.0
click at [427, 156] on div "1п В процессе дыхания грибы поглощают углекислый газ и выделяют кислород. Да Нет" at bounding box center [532, 124] width 341 height 116
click at [433, 153] on div "1п В процессе дыхания грибы поглощают углекислый газ и выделяют кислород. Да Нет" at bounding box center [532, 124] width 341 height 116
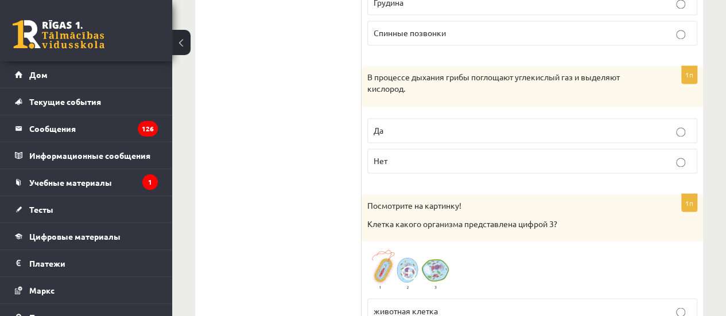
click at [451, 155] on p "Нет" at bounding box center [532, 161] width 317 height 12
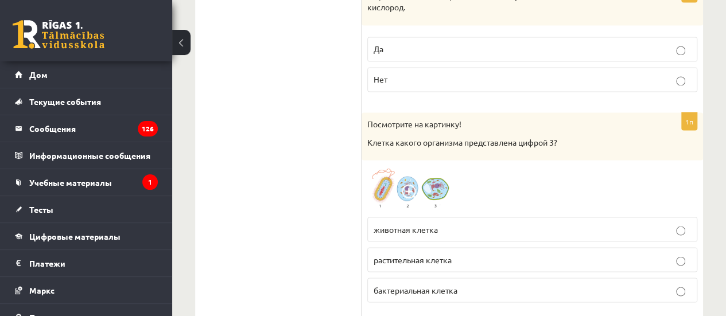
scroll to position [3210, 0]
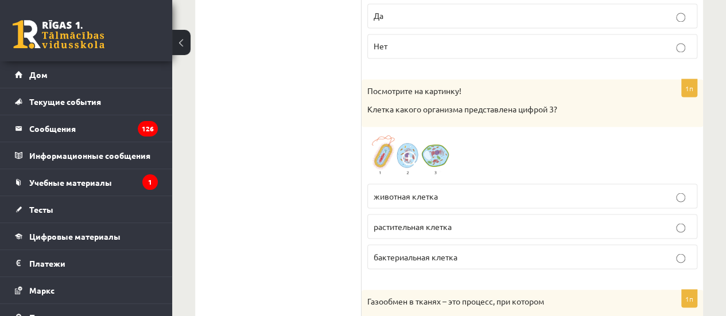
click at [451, 142] on img at bounding box center [410, 155] width 86 height 45
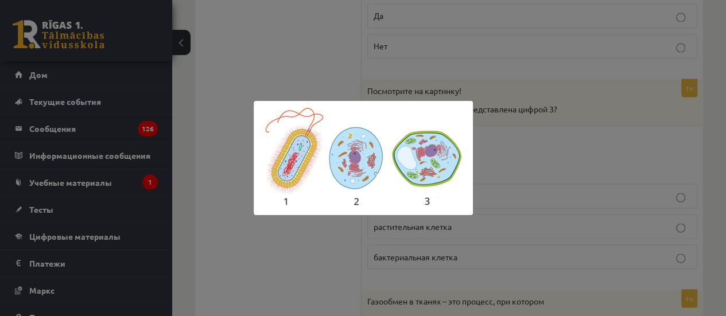
click at [605, 125] on div at bounding box center [363, 158] width 726 height 316
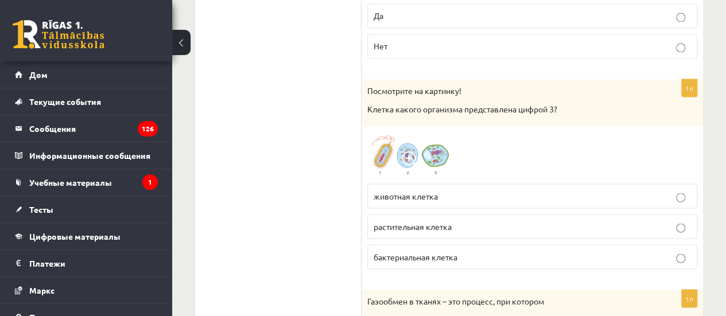
click at [459, 220] on p "растительная клетка" at bounding box center [532, 226] width 317 height 12
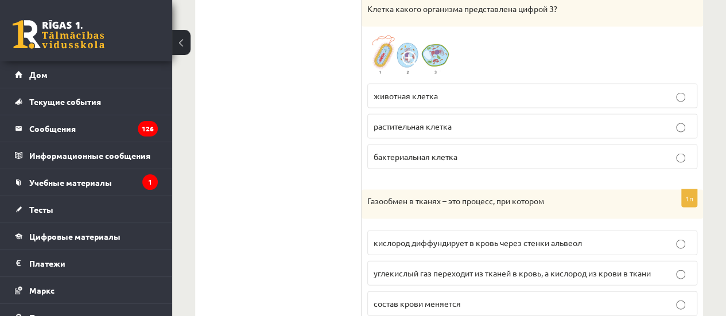
scroll to position [3382, 0]
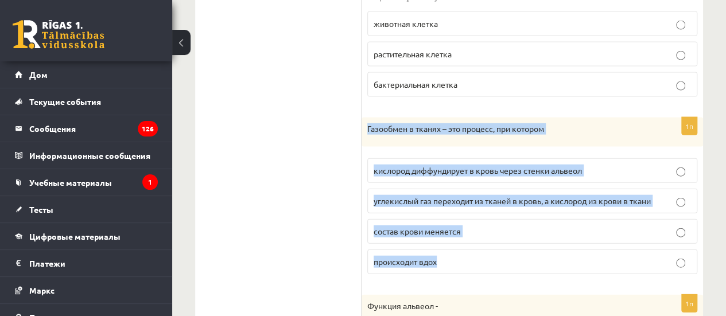
drag, startPoint x: 367, startPoint y: 100, endPoint x: 548, endPoint y: 226, distance: 219.8
click at [548, 226] on div "1п Газообмен в тканях – это процесс, при котором кислород диффундирует в кровь …" at bounding box center [532, 201] width 341 height 166
click at [506, 196] on font "углекислый газ переходит из тканей в кровь, а кислород из крови в ткани" at bounding box center [512, 201] width 277 height 10
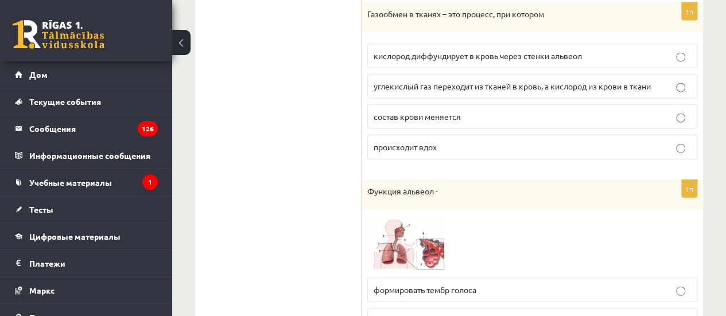
scroll to position [3554, 0]
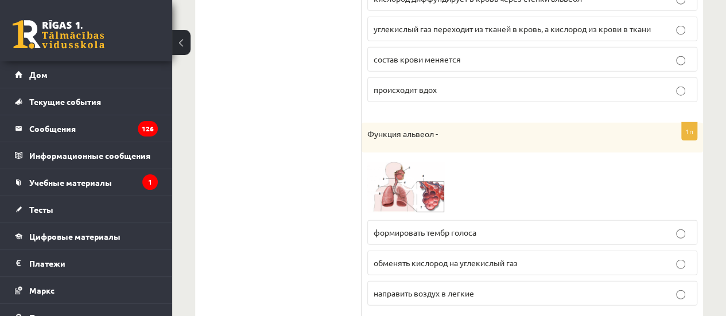
click at [395, 158] on img at bounding box center [410, 186] width 86 height 56
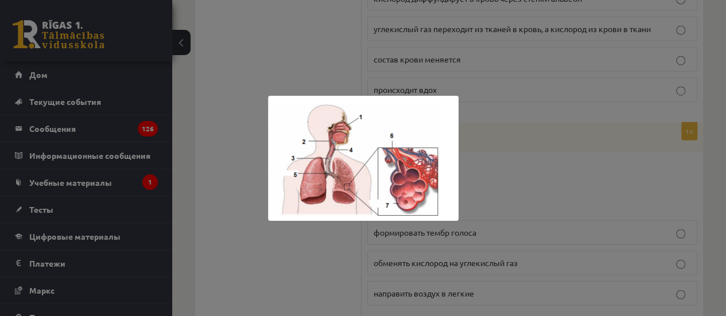
click at [621, 151] on div at bounding box center [363, 158] width 726 height 316
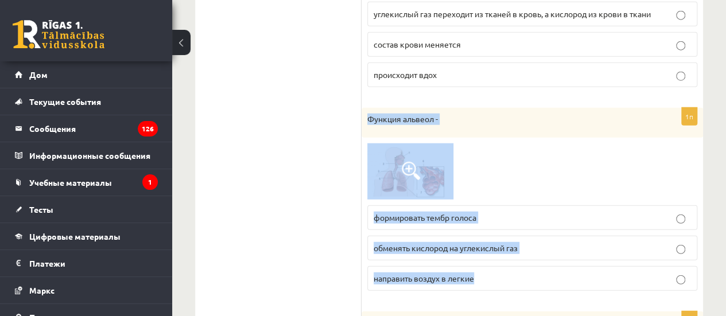
scroll to position [3586, 0]
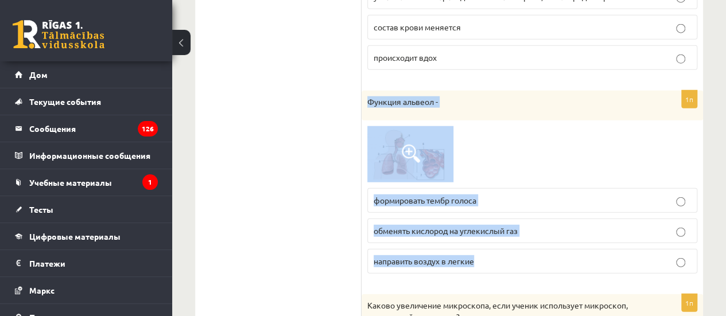
drag, startPoint x: 365, startPoint y: 108, endPoint x: 581, endPoint y: 231, distance: 248.8
click at [581, 231] on div "1п Функция альвеол - формировать тембр голоса обменять кислород на углекислый г…" at bounding box center [532, 187] width 341 height 192
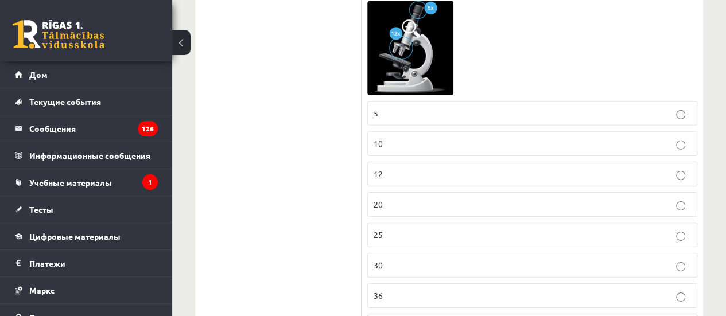
scroll to position [3816, 0]
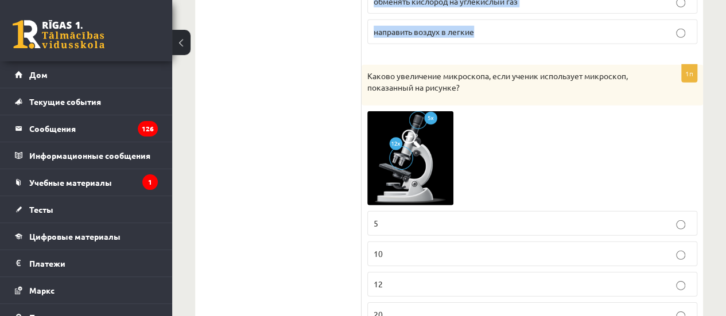
click at [423, 166] on img at bounding box center [410, 158] width 86 height 94
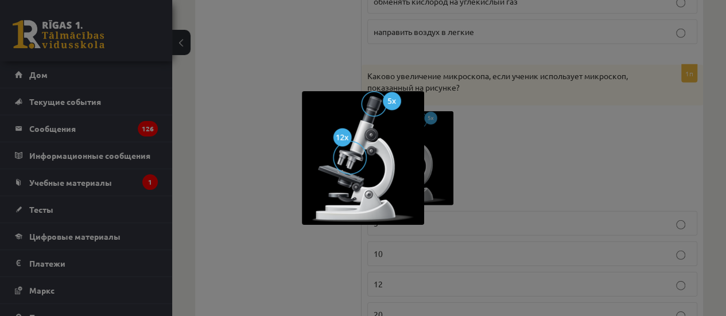
click at [559, 135] on div at bounding box center [363, 158] width 726 height 316
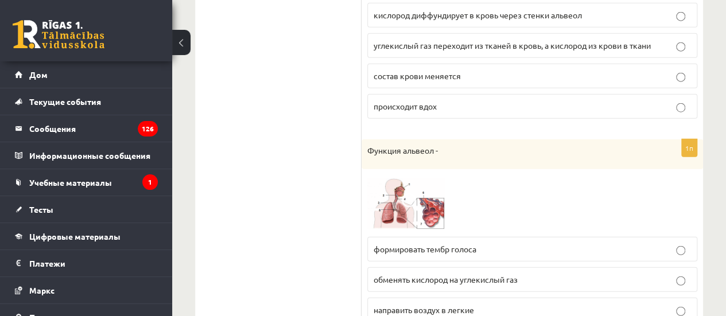
scroll to position [3529, 0]
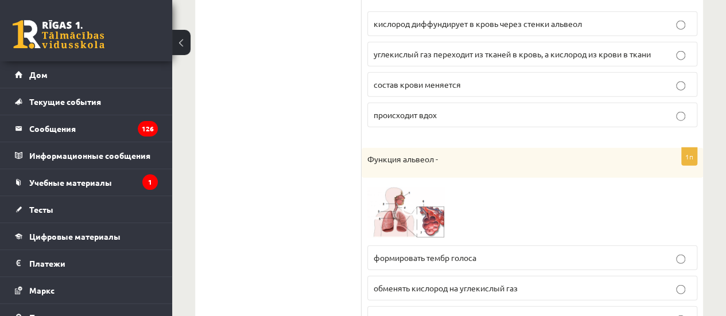
drag, startPoint x: 359, startPoint y: 125, endPoint x: 460, endPoint y: 155, distance: 105.5
click at [460, 155] on div "**** Тест 1п Определите, к какому царству, согласно классификации Уитакера, при…" at bounding box center [449, 38] width 508 height 6746
click at [391, 154] on font "Функция альвеол -" at bounding box center [402, 159] width 71 height 10
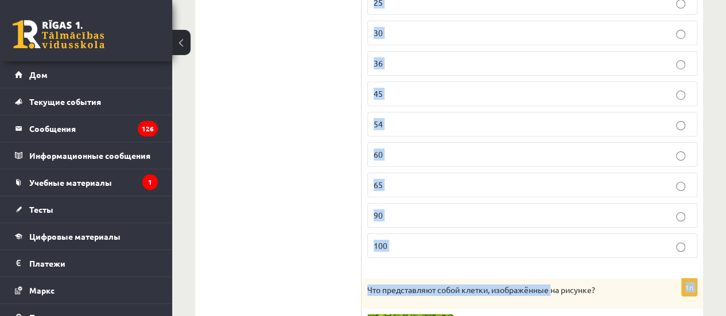
scroll to position [4160, 0]
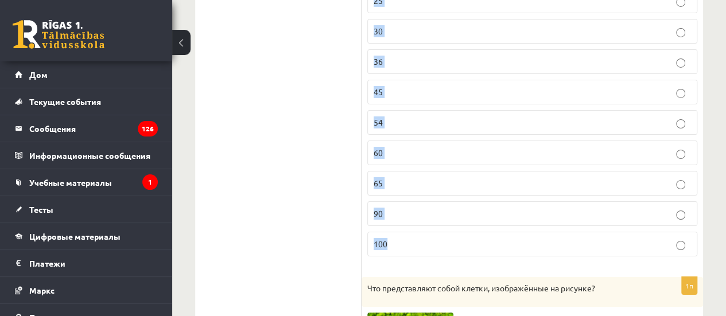
drag, startPoint x: 367, startPoint y: 130, endPoint x: 547, endPoint y: 219, distance: 200.4
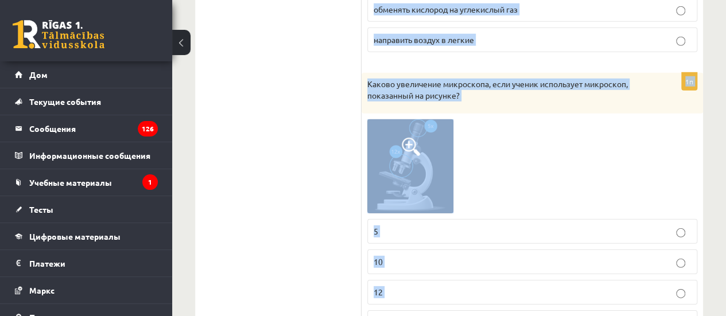
scroll to position [3822, 0]
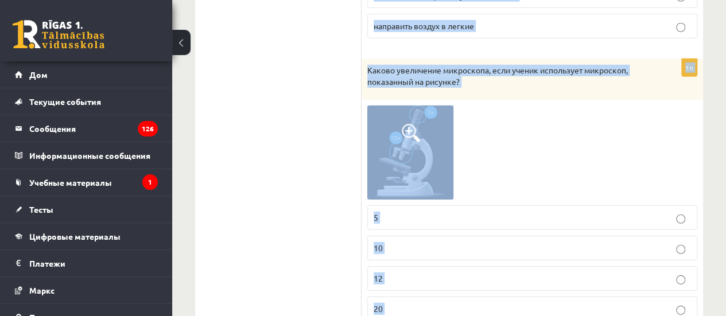
click at [426, 158] on img at bounding box center [410, 153] width 86 height 94
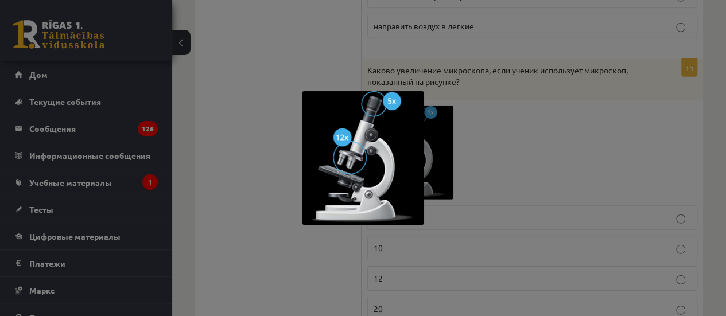
click at [437, 208] on div at bounding box center [363, 158] width 726 height 316
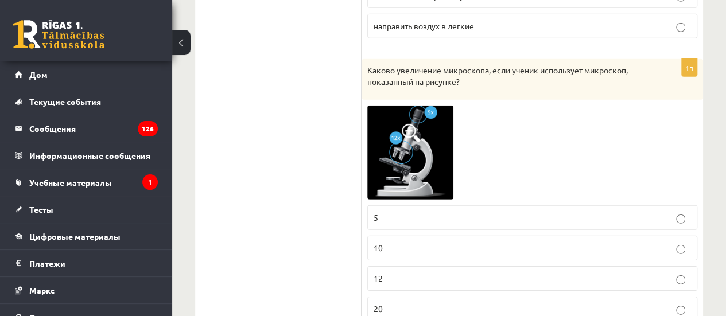
click at [434, 273] on p "12" at bounding box center [532, 279] width 317 height 12
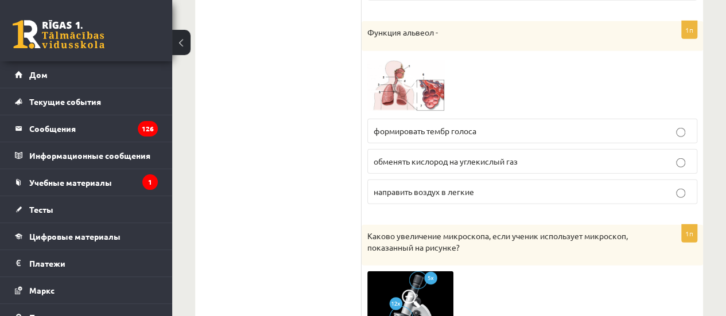
scroll to position [3650, 0]
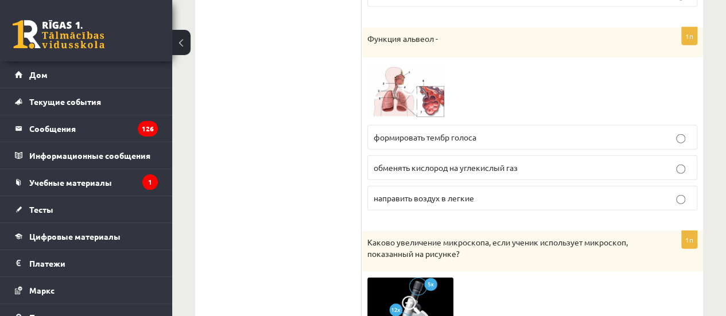
click at [484, 128] on fieldset "формировать тембр голоса обменять кислород на углекислый газ направить воздух в…" at bounding box center [532, 166] width 330 height 95
click at [479, 128] on fieldset "формировать тембр голоса обменять кислород на углекислый газ направить воздух в…" at bounding box center [532, 166] width 330 height 95
click at [471, 162] on font "обменять кислород на углекислый газ" at bounding box center [446, 167] width 144 height 10
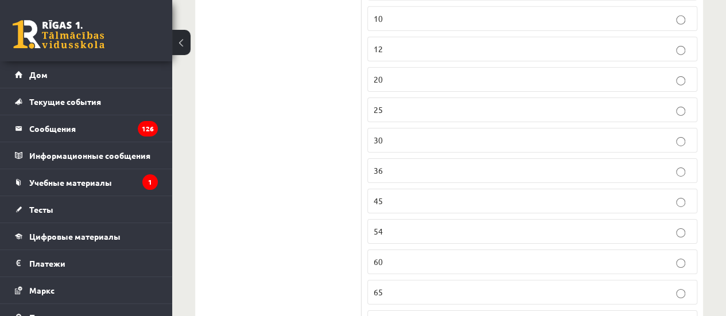
scroll to position [4396, 0]
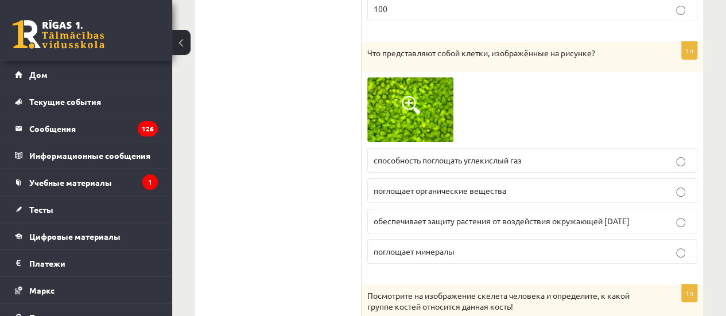
click at [408, 108] on img at bounding box center [410, 109] width 86 height 65
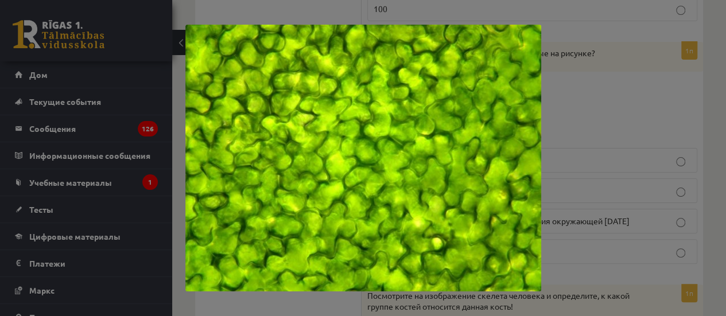
drag, startPoint x: 405, startPoint y: 100, endPoint x: 410, endPoint y: 106, distance: 7.3
click at [686, 137] on div at bounding box center [363, 158] width 726 height 316
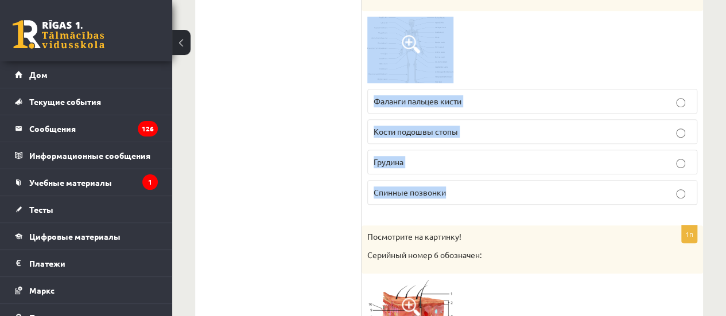
scroll to position [4740, 0]
drag, startPoint x: 369, startPoint y: 128, endPoint x: 561, endPoint y: 176, distance: 198.0
click at [426, 180] on label "Спинные позвонки" at bounding box center [532, 192] width 330 height 25
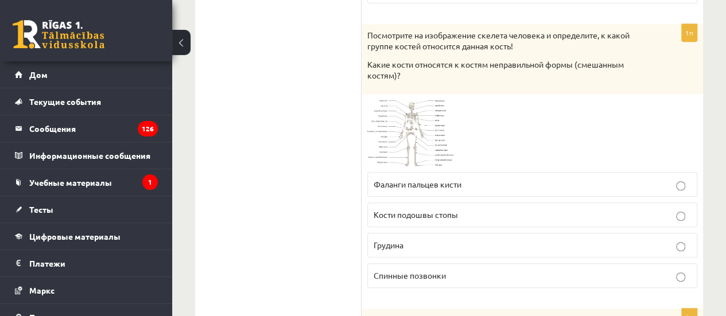
scroll to position [4453, 0]
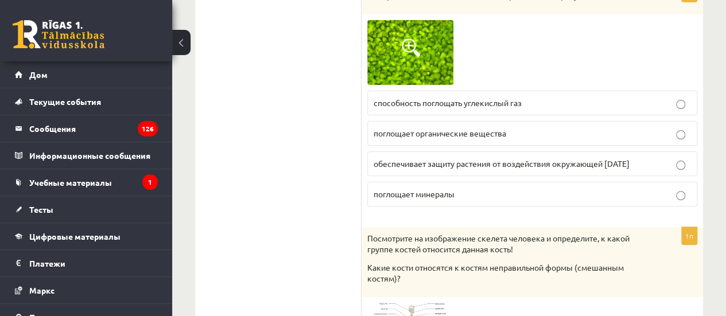
click at [438, 114] on fieldset "способность поглощать углекислый газ поглощает органические вещества обеспечива…" at bounding box center [532, 147] width 330 height 125
click at [438, 116] on fieldset "способность поглощать углекислый газ поглощает органические вещества обеспечива…" at bounding box center [532, 147] width 330 height 125
click at [440, 158] on p "обеспечивает защиту растения от воздействия окружающей среды" at bounding box center [532, 164] width 317 height 12
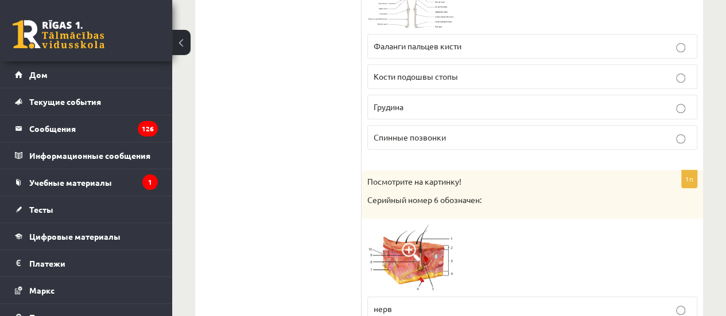
scroll to position [4855, 0]
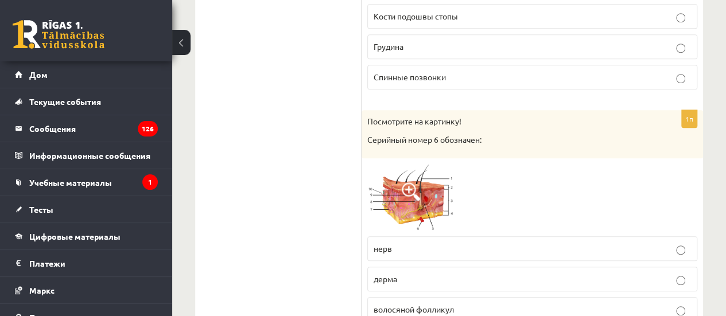
click at [442, 164] on img at bounding box center [410, 197] width 86 height 67
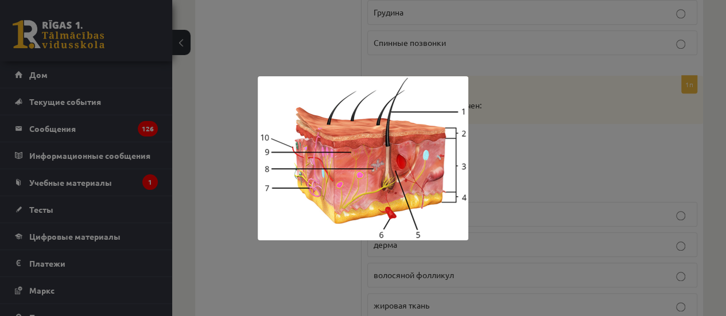
scroll to position [4912, 0]
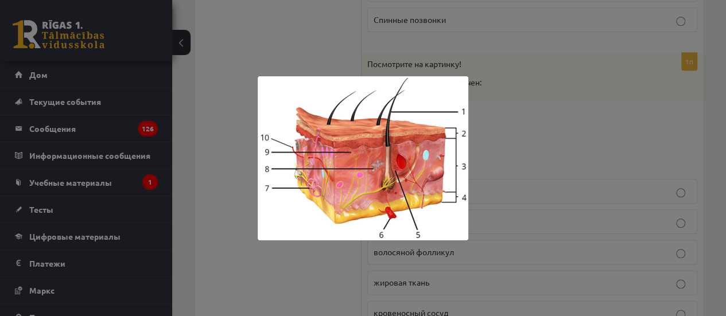
click at [568, 151] on div at bounding box center [363, 158] width 726 height 316
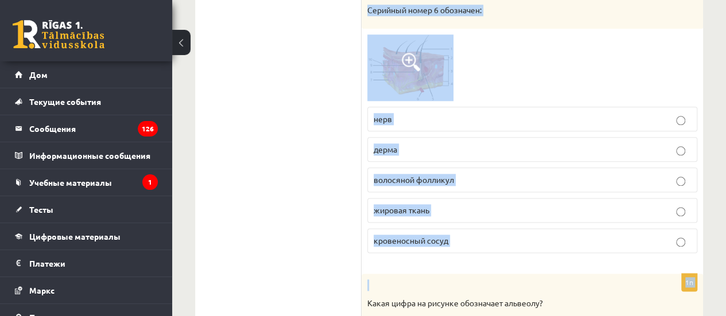
scroll to position [5027, 0]
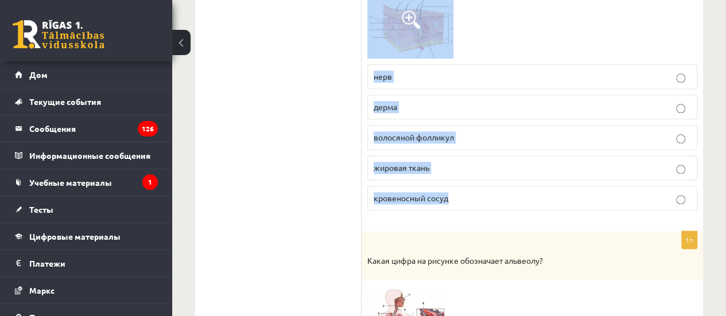
drag, startPoint x: 365, startPoint y: 24, endPoint x: 594, endPoint y: 158, distance: 266.2
click at [594, 158] on div "1п Посмотрите на картинку! Серийный номер 6 обозначен: нерв дерма волосяной фол…" at bounding box center [532, 79] width 341 height 282
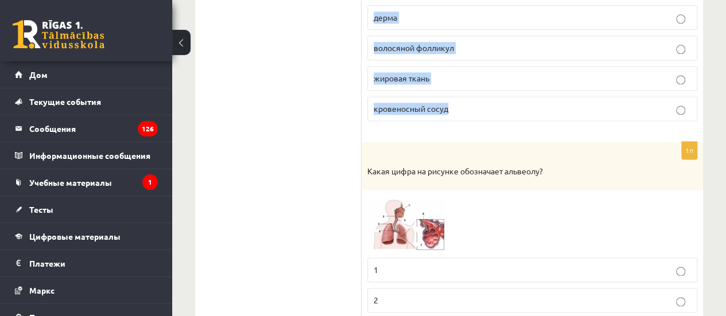
scroll to position [5142, 0]
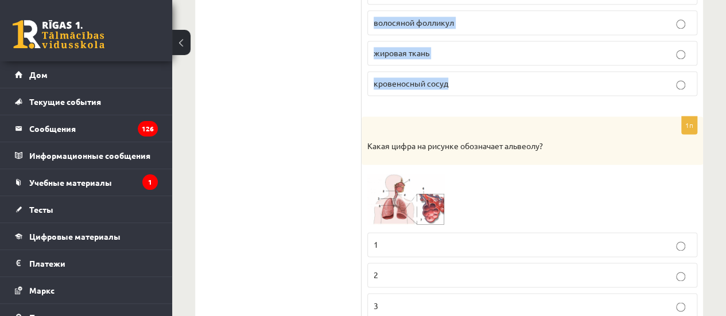
click at [425, 180] on img at bounding box center [410, 198] width 86 height 56
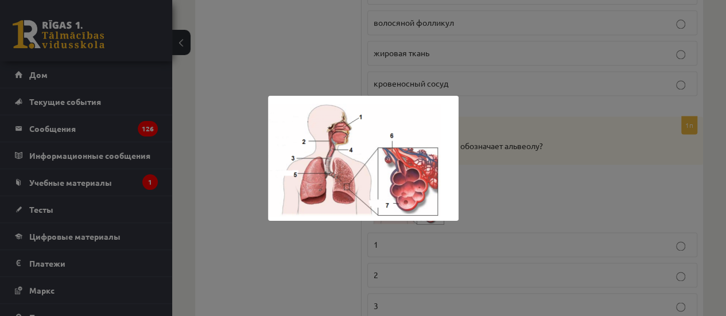
click at [490, 115] on div at bounding box center [363, 158] width 726 height 316
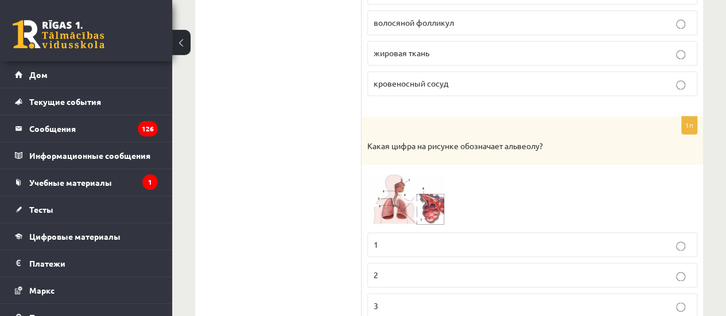
scroll to position [5199, 0]
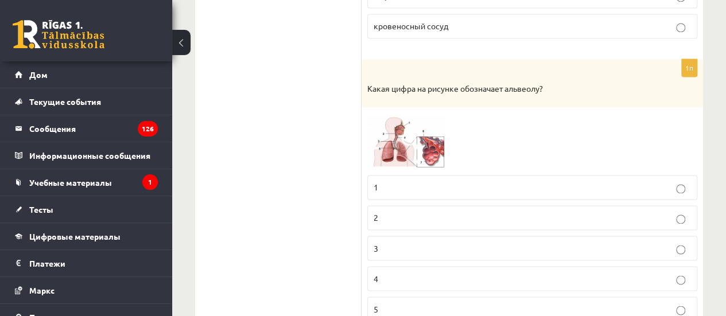
drag, startPoint x: 357, startPoint y: 110, endPoint x: 457, endPoint y: 143, distance: 104.9
click at [404, 83] on font "Какая цифра на рисунке обозначает альвеолу?" at bounding box center [455, 88] width 176 height 10
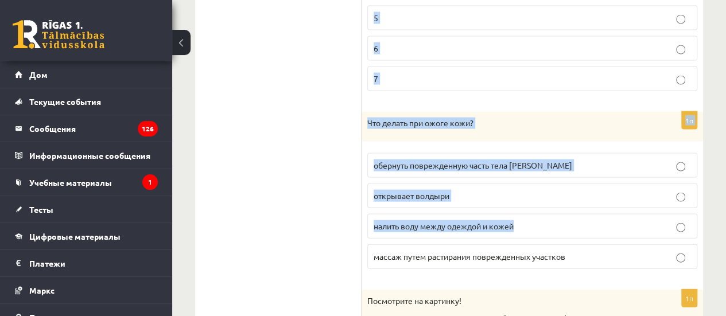
scroll to position [5601, 0]
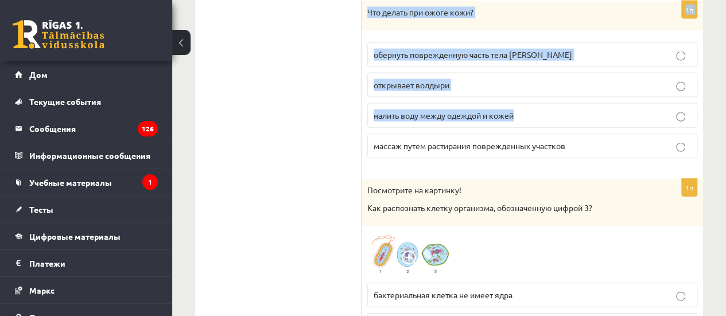
drag, startPoint x: 366, startPoint y: 53, endPoint x: 687, endPoint y: 143, distance: 334.1
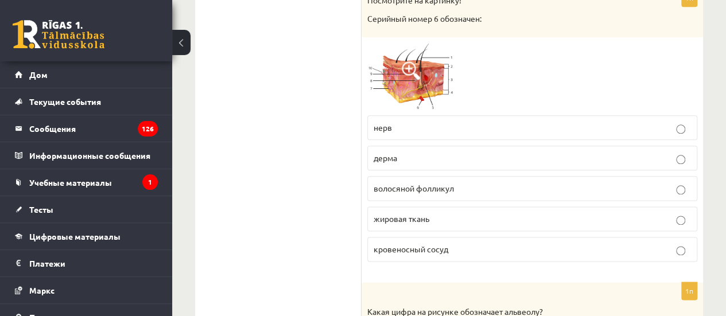
scroll to position [4969, 0]
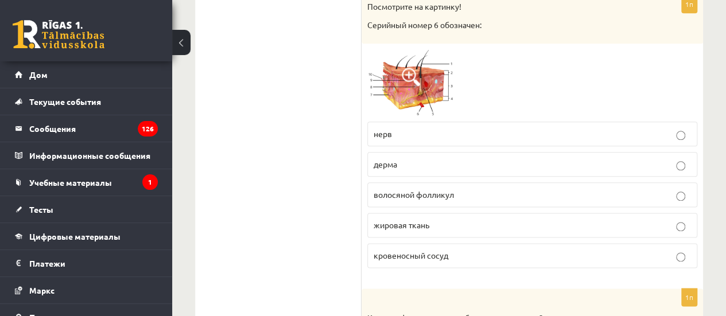
click at [418, 243] on label "кровеносный сосуд" at bounding box center [532, 255] width 330 height 25
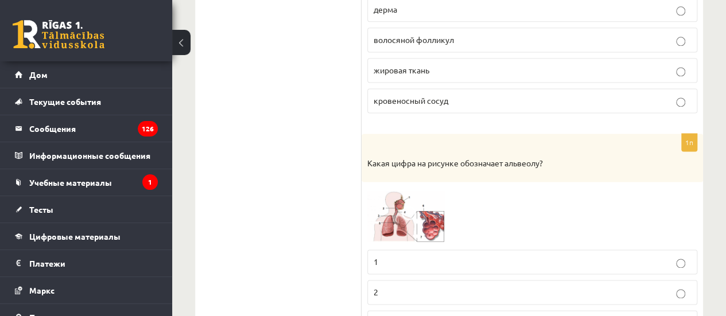
scroll to position [5199, 0]
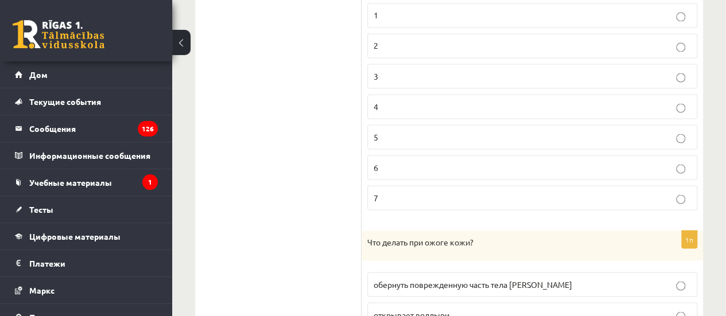
click at [403, 192] on p "7" at bounding box center [532, 198] width 317 height 12
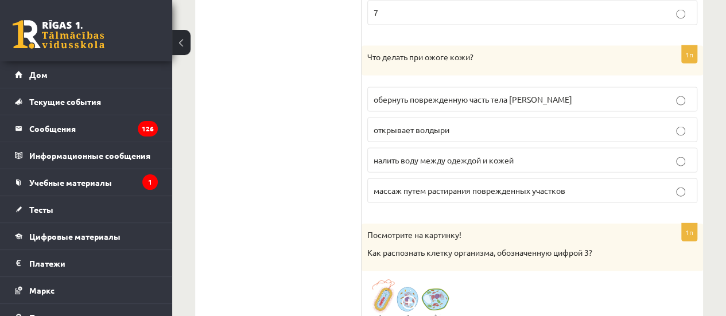
scroll to position [5486, 0]
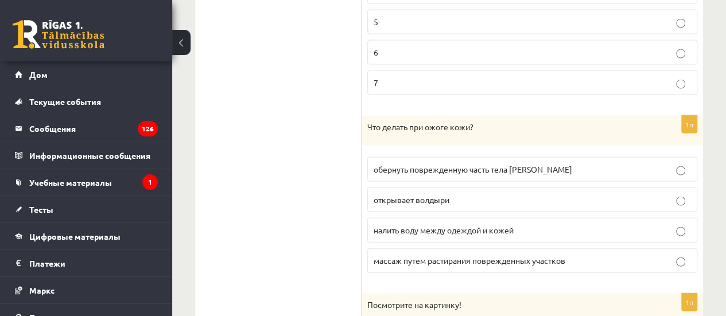
click at [458, 225] on font "налить воду между одеждой и кожей" at bounding box center [444, 230] width 140 height 10
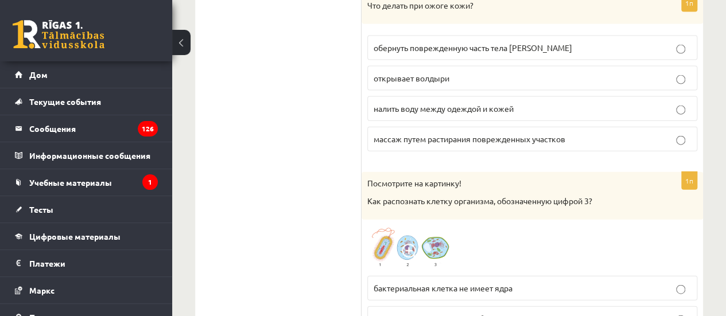
scroll to position [5715, 0]
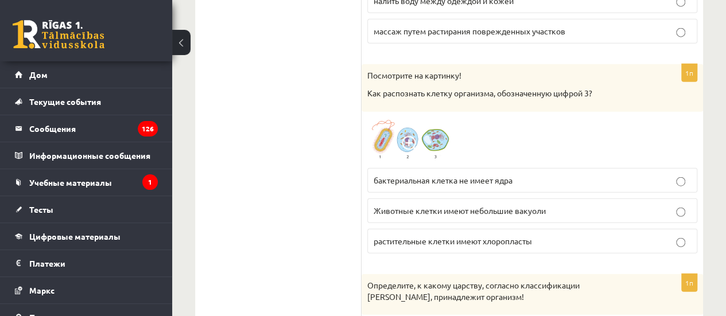
click at [418, 118] on img at bounding box center [410, 140] width 86 height 45
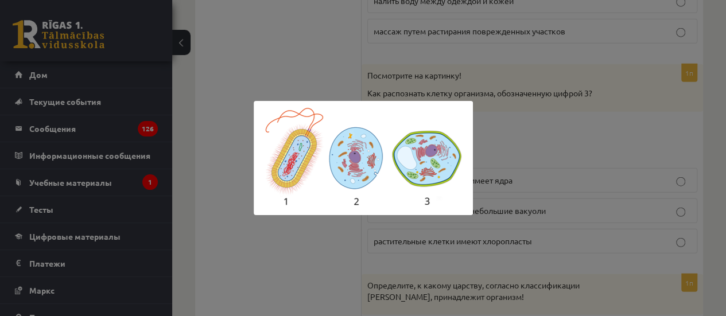
click at [514, 141] on div at bounding box center [363, 158] width 726 height 316
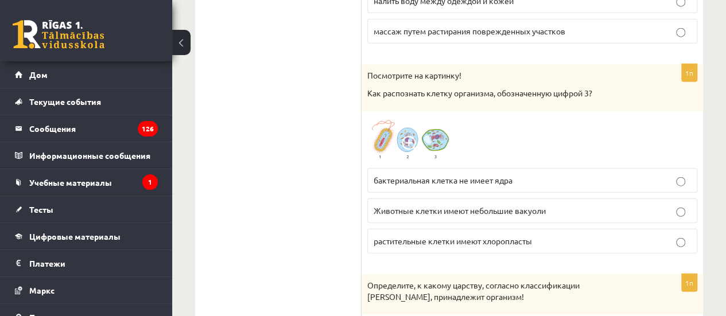
click at [438, 118] on img at bounding box center [410, 140] width 86 height 45
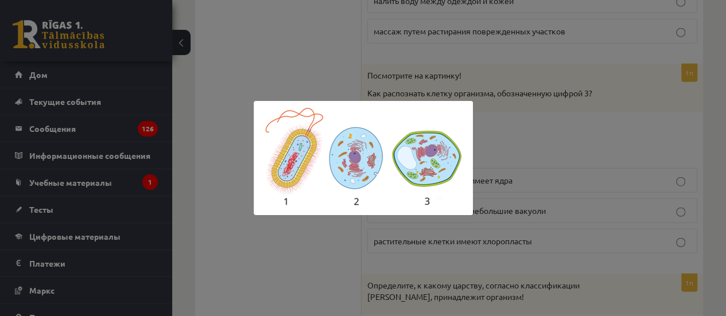
click at [520, 139] on div at bounding box center [363, 158] width 726 height 316
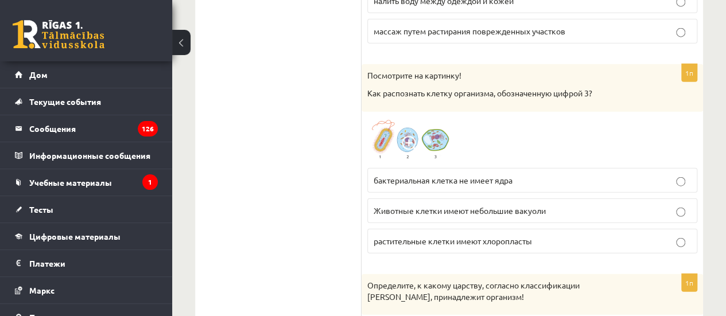
click at [499, 205] on font "Животные клетки имеют небольшие вакуоли" at bounding box center [460, 210] width 172 height 10
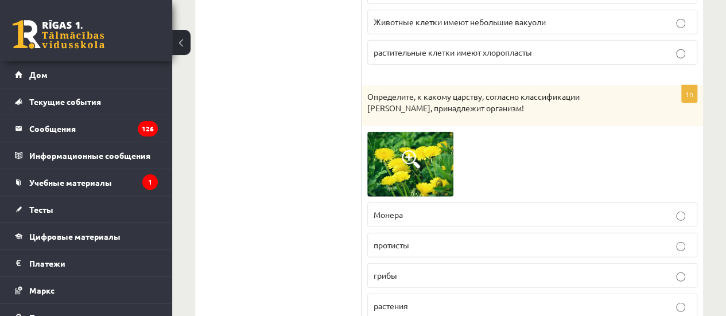
scroll to position [5945, 0]
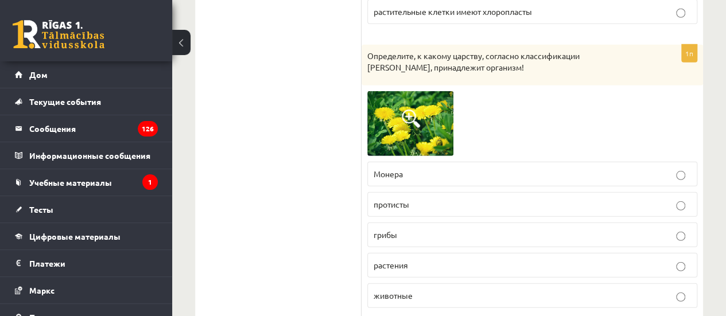
click at [428, 91] on img at bounding box center [410, 123] width 86 height 65
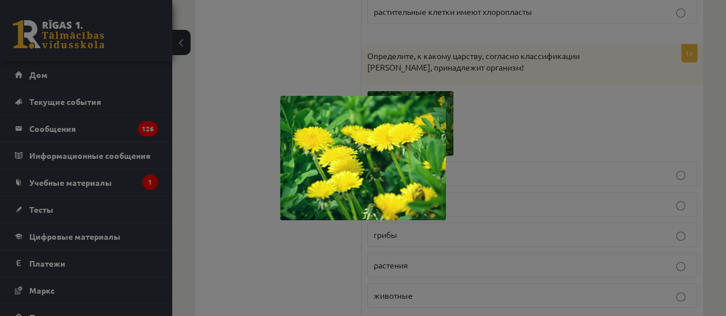
click at [426, 68] on div at bounding box center [363, 158] width 726 height 316
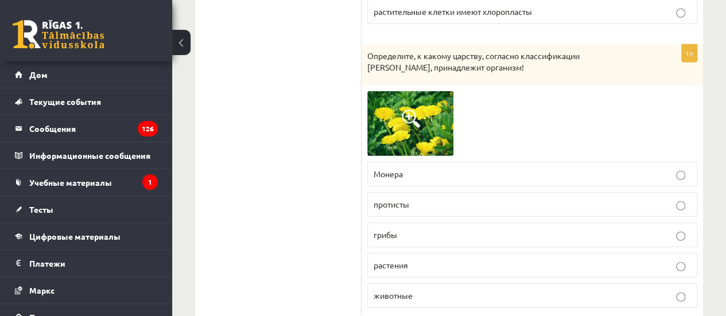
click at [433, 259] on p "растения" at bounding box center [532, 265] width 317 height 12
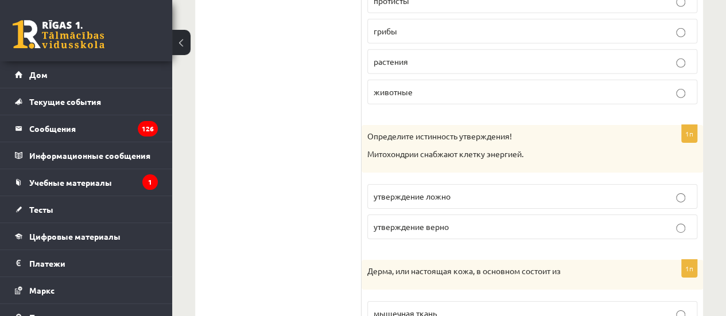
scroll to position [6174, 0]
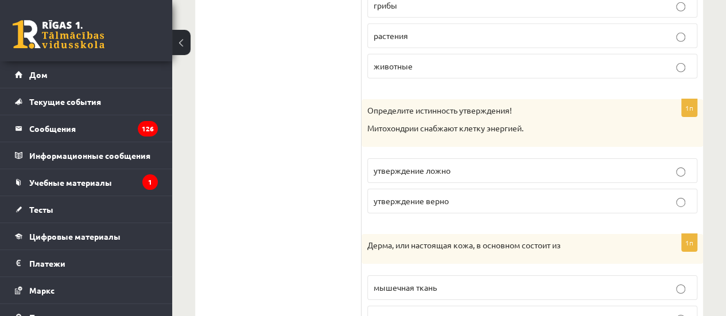
drag, startPoint x: 359, startPoint y: 112, endPoint x: 533, endPoint y: 205, distance: 197.2
click at [375, 105] on font "Определите истинность утверждения!" at bounding box center [439, 110] width 145 height 10
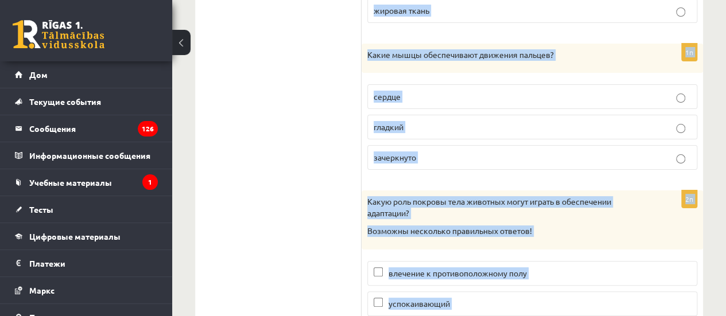
scroll to position [6597, 0]
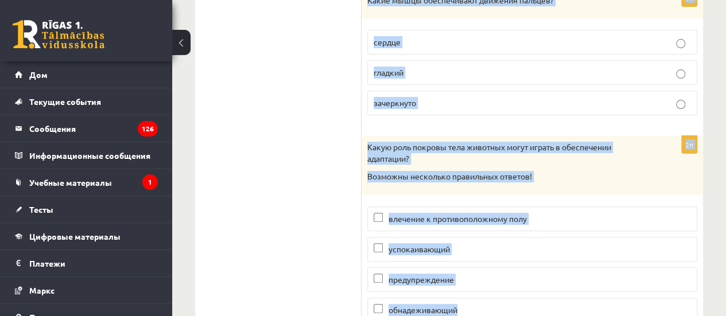
drag, startPoint x: 367, startPoint y: 65, endPoint x: 635, endPoint y: 276, distance: 340.4
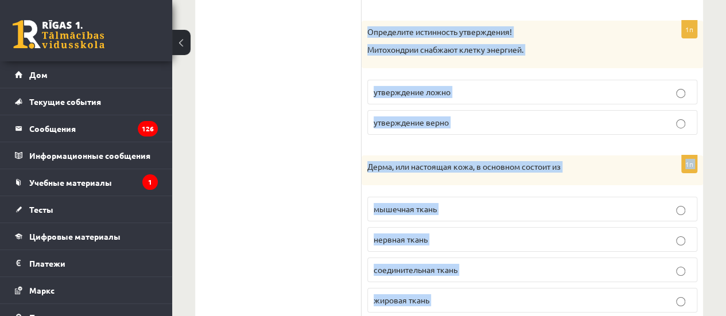
scroll to position [6081, 0]
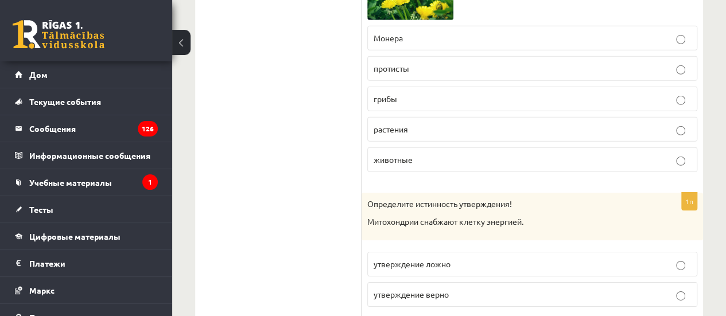
click at [407, 259] on font "утверждение ложно" at bounding box center [412, 264] width 77 height 10
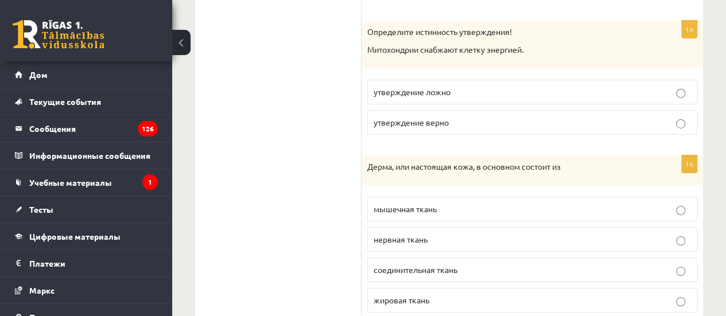
click at [382, 110] on label "утверждение верно" at bounding box center [532, 122] width 330 height 25
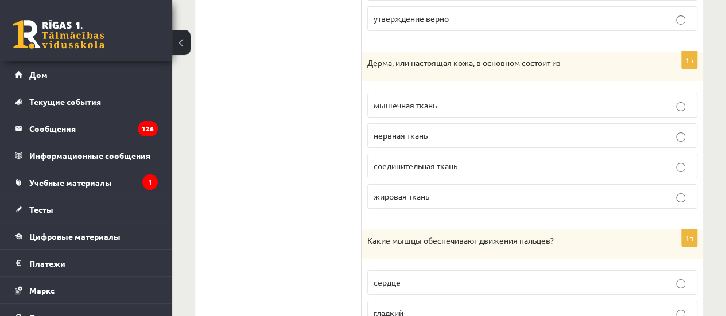
scroll to position [6368, 0]
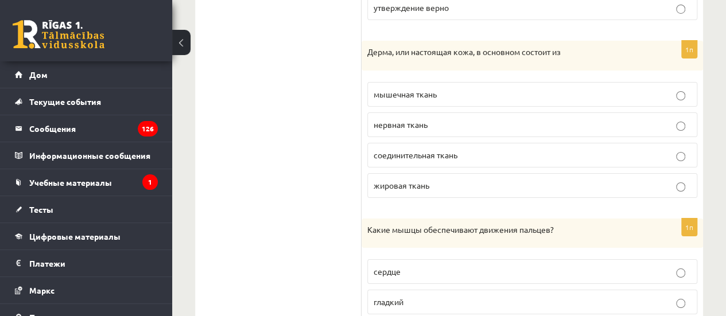
click at [390, 149] on p "соединительная ткань" at bounding box center [532, 155] width 317 height 12
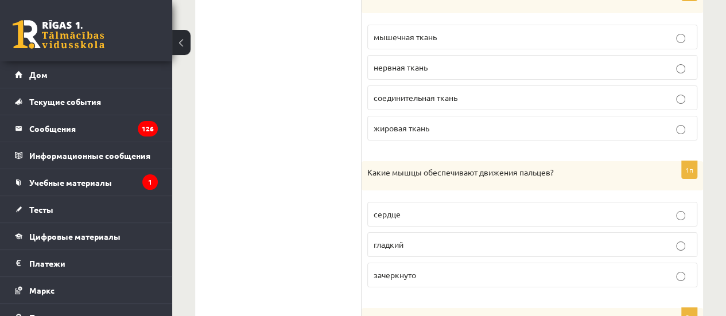
click at [429, 269] on p "зачеркнуто" at bounding box center [532, 275] width 317 height 12
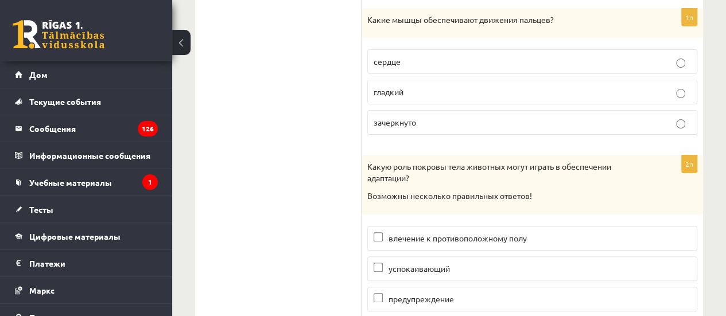
scroll to position [6597, 0]
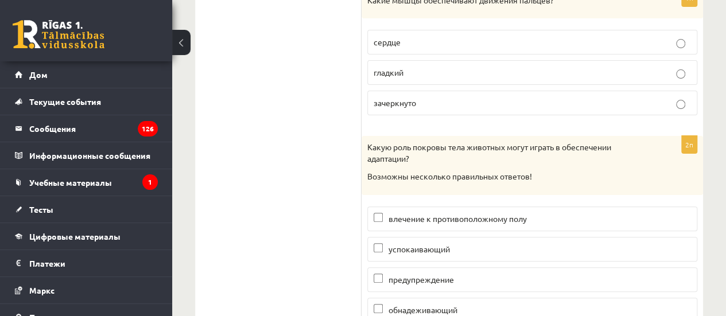
click at [438, 207] on label "влечение к противоположному полу" at bounding box center [532, 219] width 330 height 25
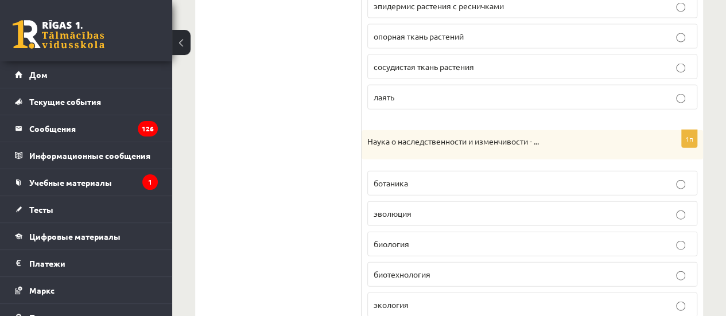
scroll to position [0, 0]
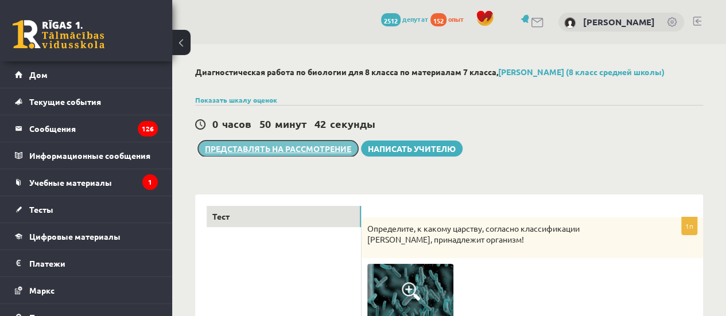
click at [299, 156] on button "Представлять на рассмотрение" at bounding box center [278, 149] width 160 height 16
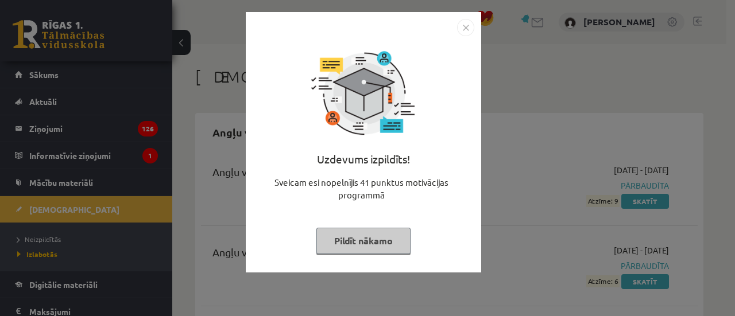
click at [356, 241] on button "Pildīt nākamo" at bounding box center [363, 241] width 94 height 26
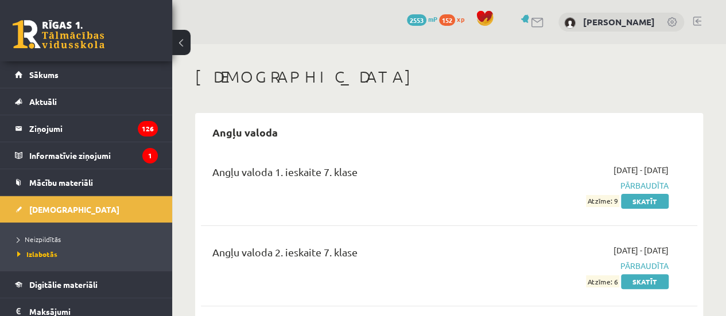
scroll to position [57, 0]
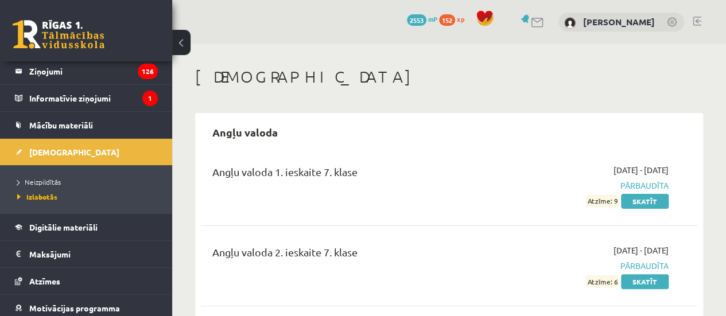
click at [666, 25] on div "[PERSON_NAME]" at bounding box center [621, 23] width 126 height 20
click at [668, 22] on link at bounding box center [672, 22] width 11 height 11
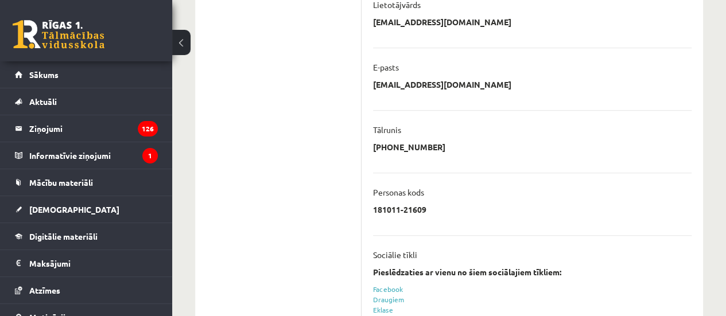
scroll to position [115, 0]
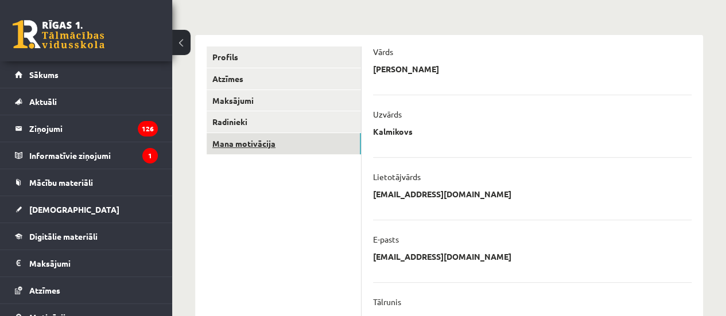
click at [262, 151] on link "Mana motivācija" at bounding box center [284, 143] width 154 height 21
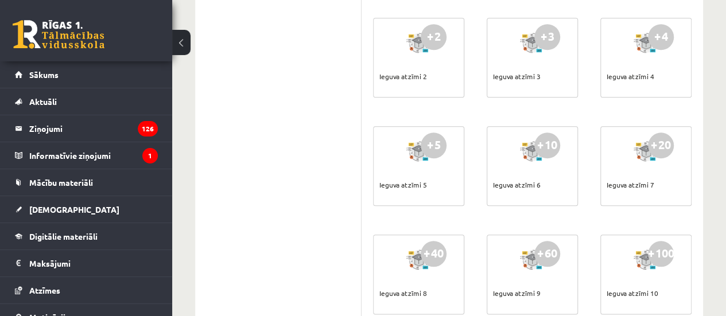
scroll to position [574, 0]
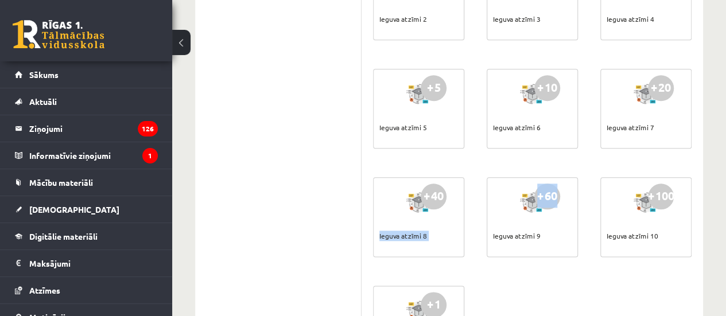
drag, startPoint x: 398, startPoint y: 211, endPoint x: 508, endPoint y: 213, distance: 109.6
click at [508, 213] on div "+1 Lasīt e-Grāmatu +1 Skatīties mācību video +1 Apmeklēt bibliotēku +1 Sekot mu…" at bounding box center [532, 11] width 324 height 759
click at [508, 213] on div "+60 Ieguva atzīmi 9" at bounding box center [532, 217] width 91 height 80
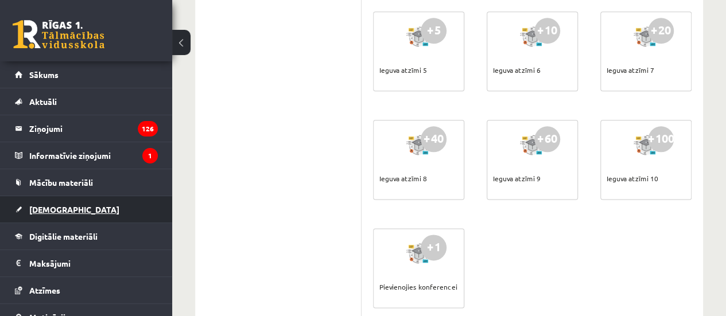
click at [68, 196] on link "[DEMOGRAPHIC_DATA]" at bounding box center [86, 209] width 143 height 26
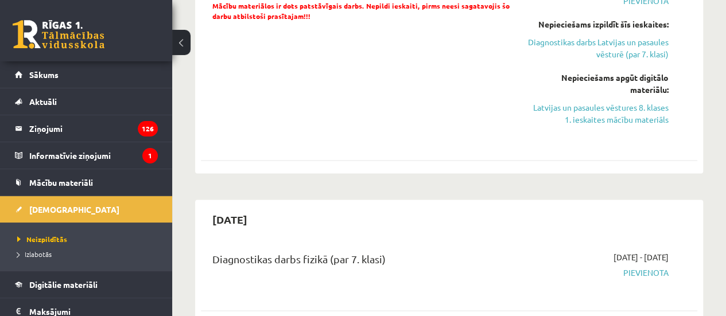
scroll to position [746, 0]
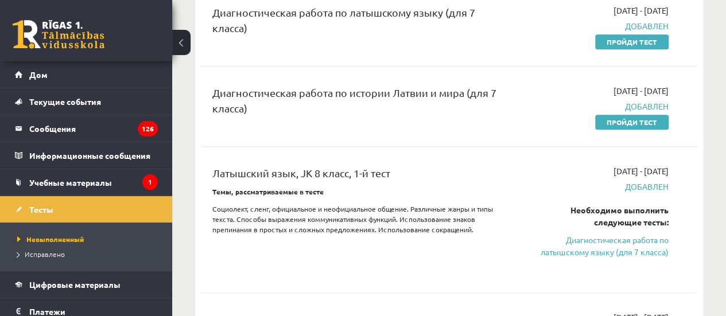
click at [488, 210] on div "Латышский язык, JK 8 класс, 1-й тест Темы, рассматриваемые в тесте Социолект, с…" at bounding box center [362, 219] width 316 height 109
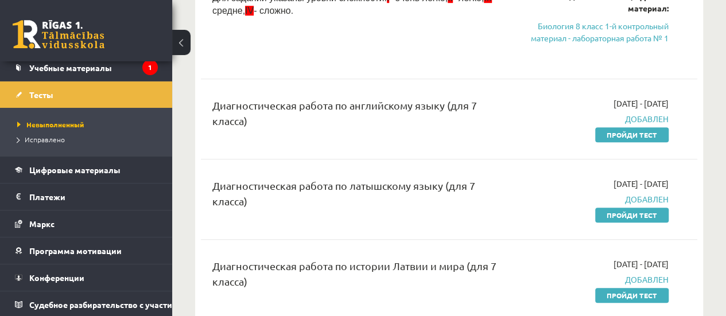
scroll to position [426, 0]
